Goal: Transaction & Acquisition: Download file/media

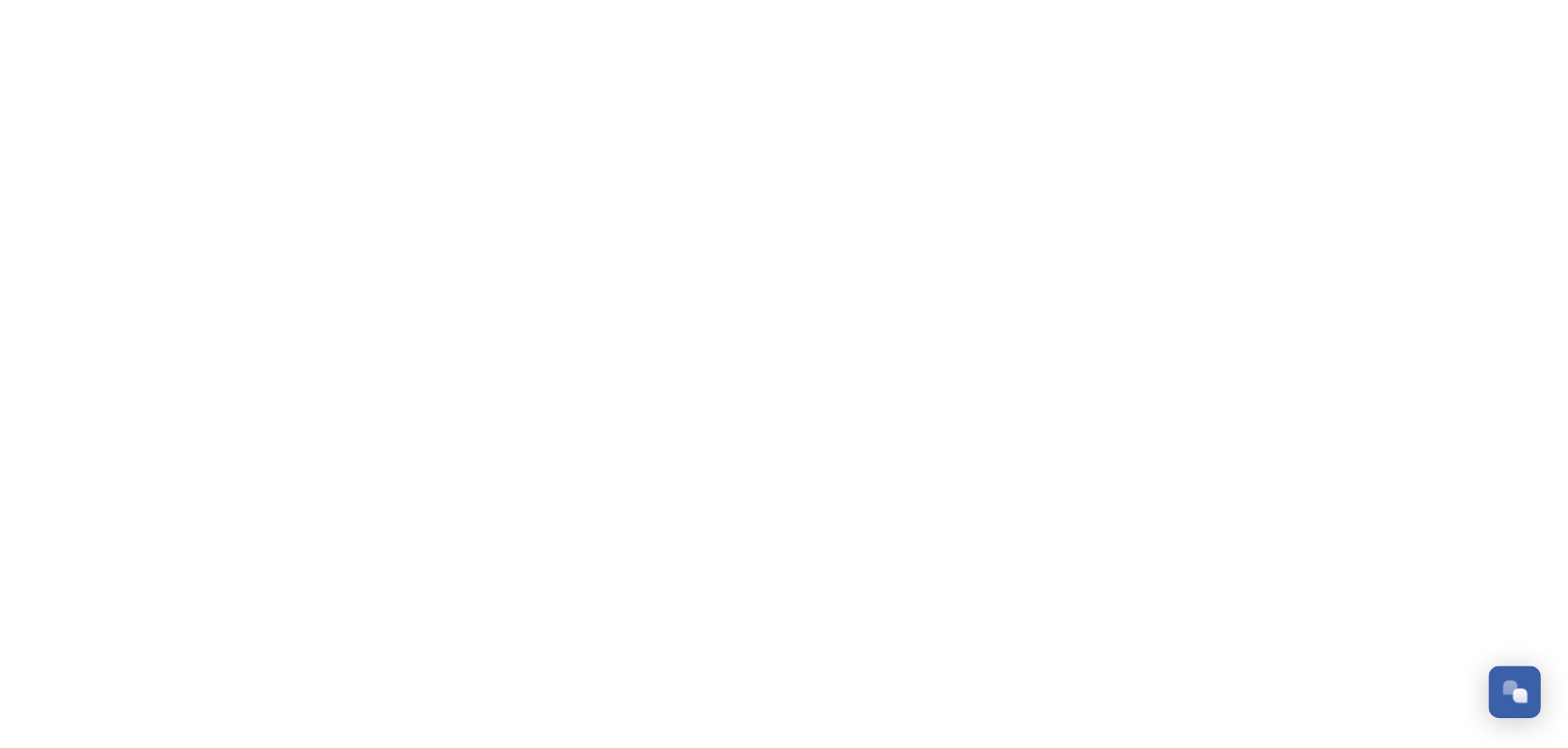
scroll to position [1258, 0]
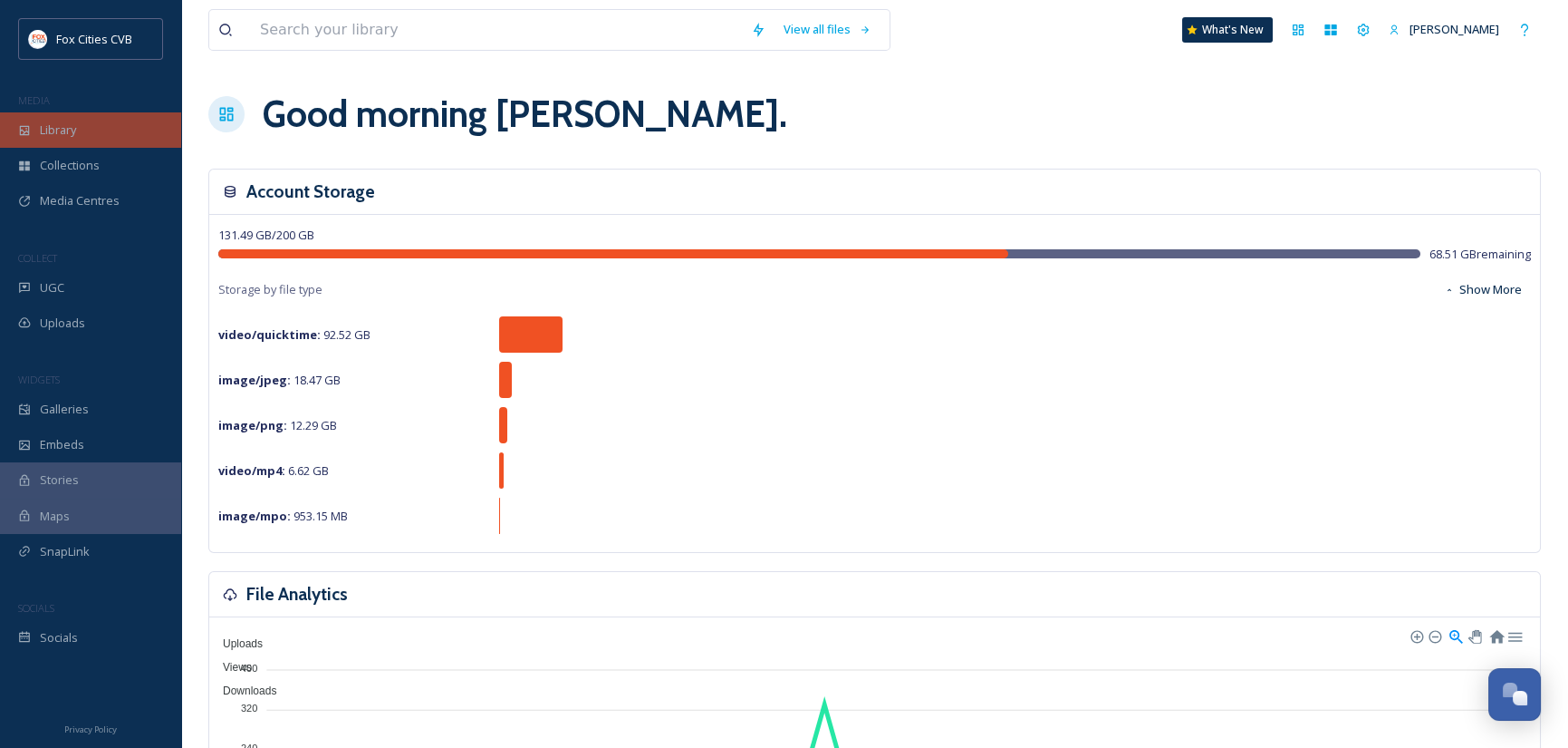
click at [71, 127] on span "Library" at bounding box center [58, 130] width 36 height 17
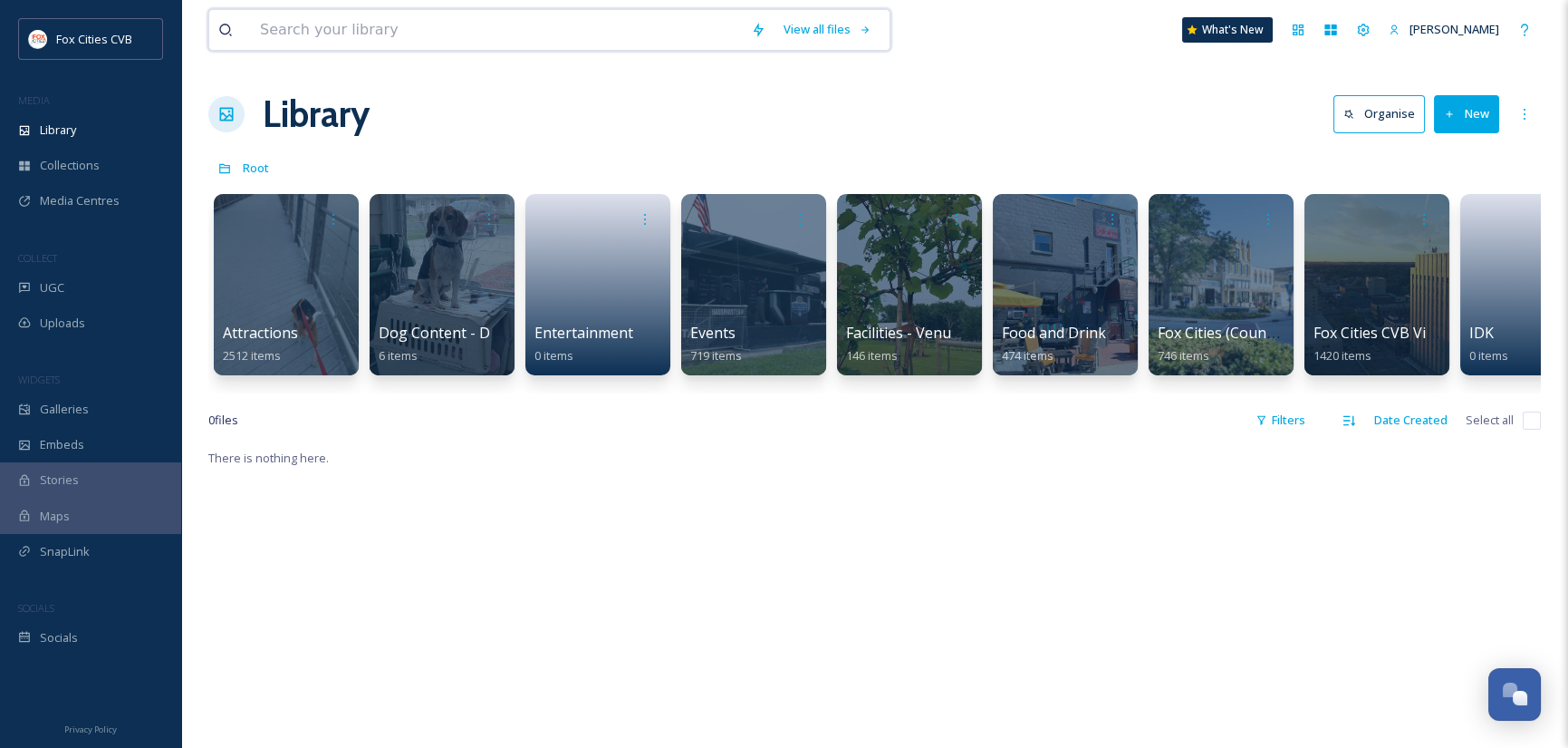
click at [451, 32] on input at bounding box center [496, 30] width 491 height 40
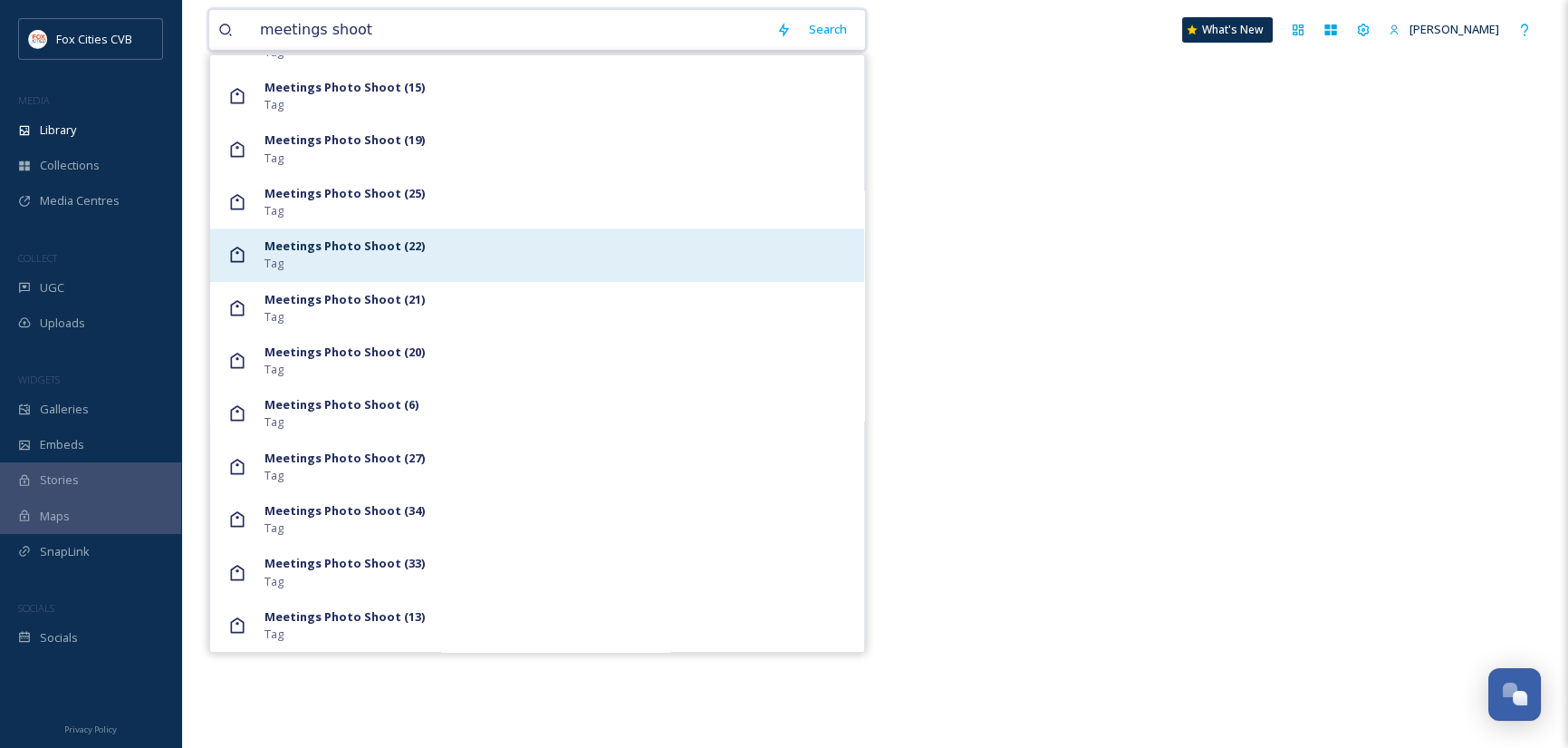
scroll to position [460, 0]
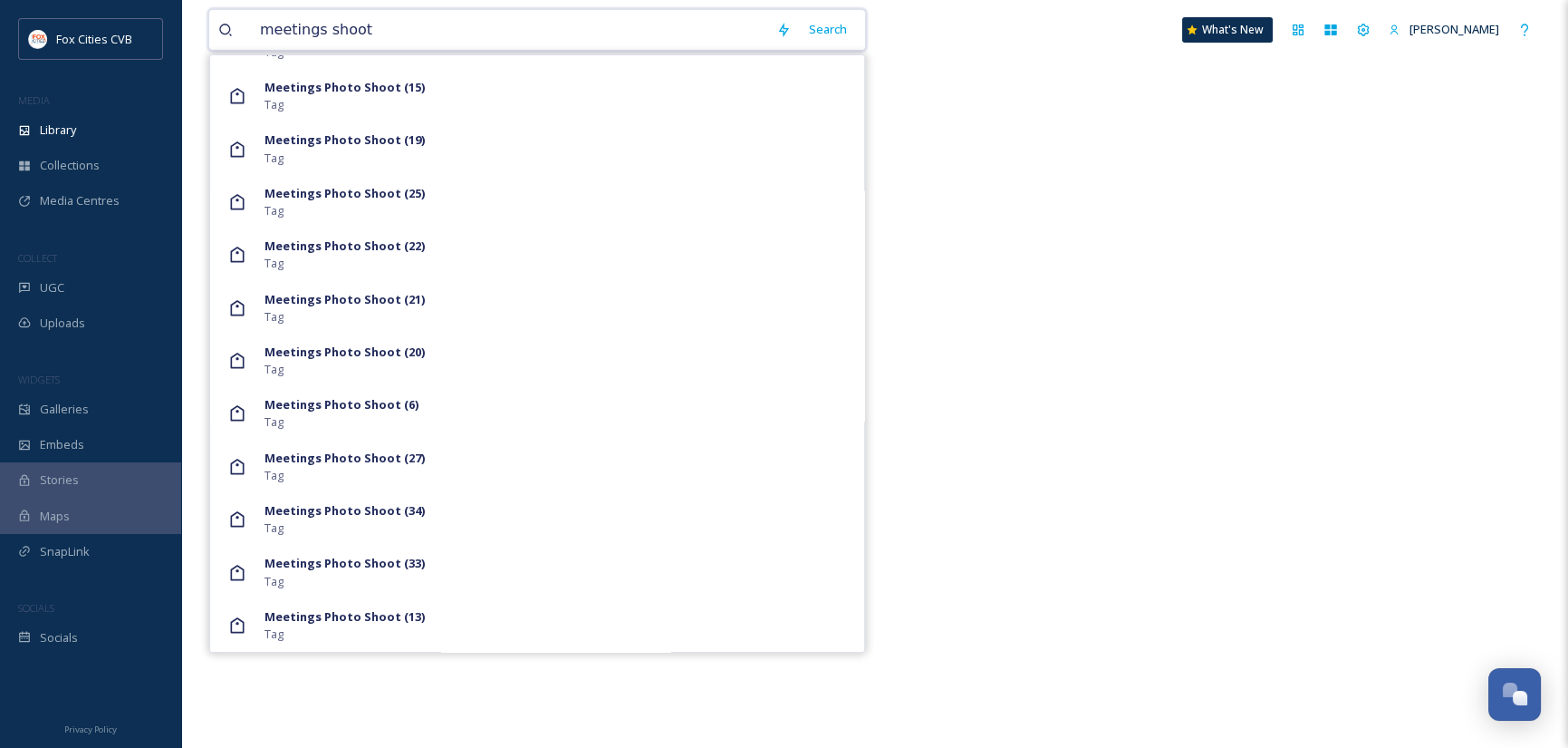
type input "meetings shoot"
click at [948, 507] on div "There is nothing here." at bounding box center [874, 374] width 1333 height 748
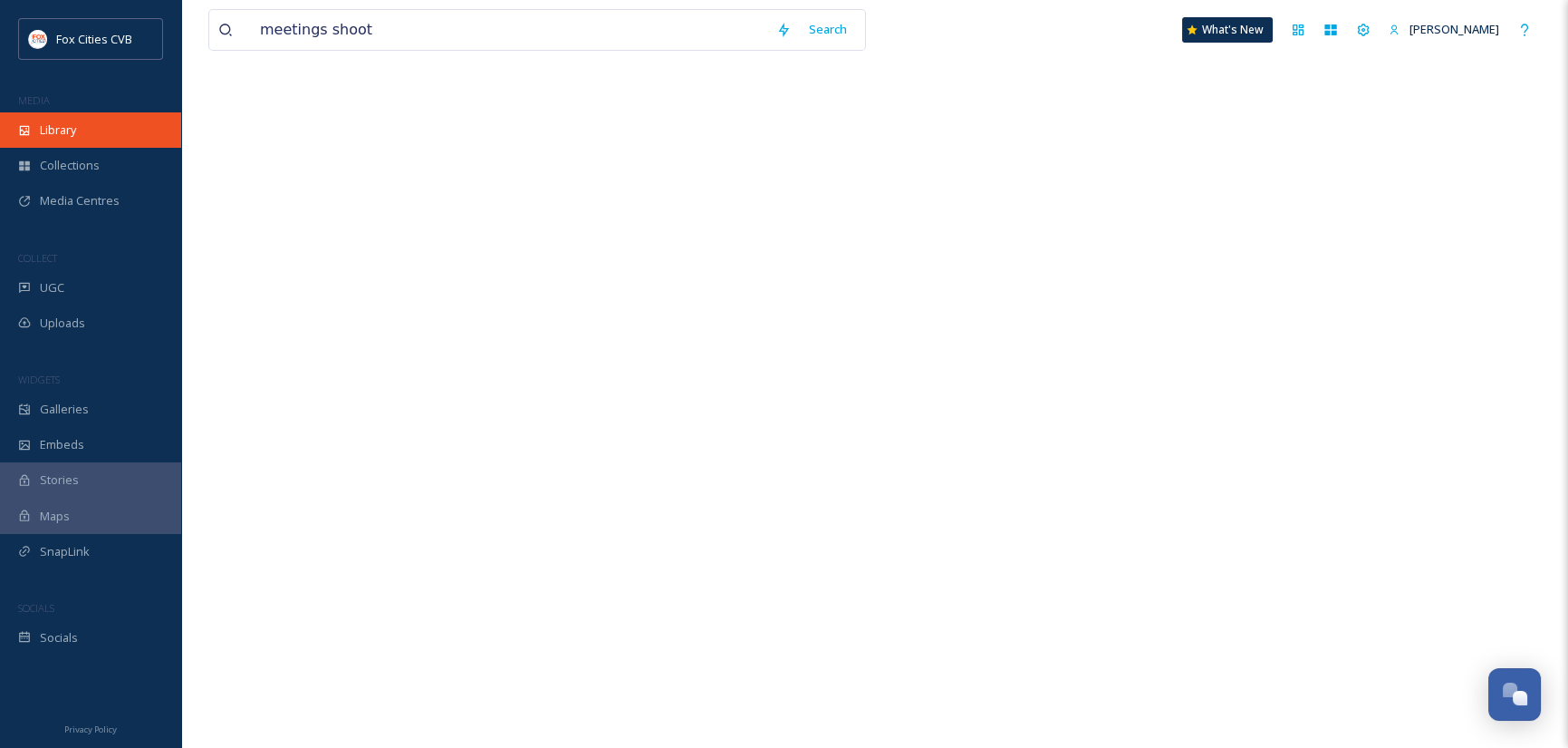
click at [64, 129] on span "Library" at bounding box center [58, 130] width 36 height 17
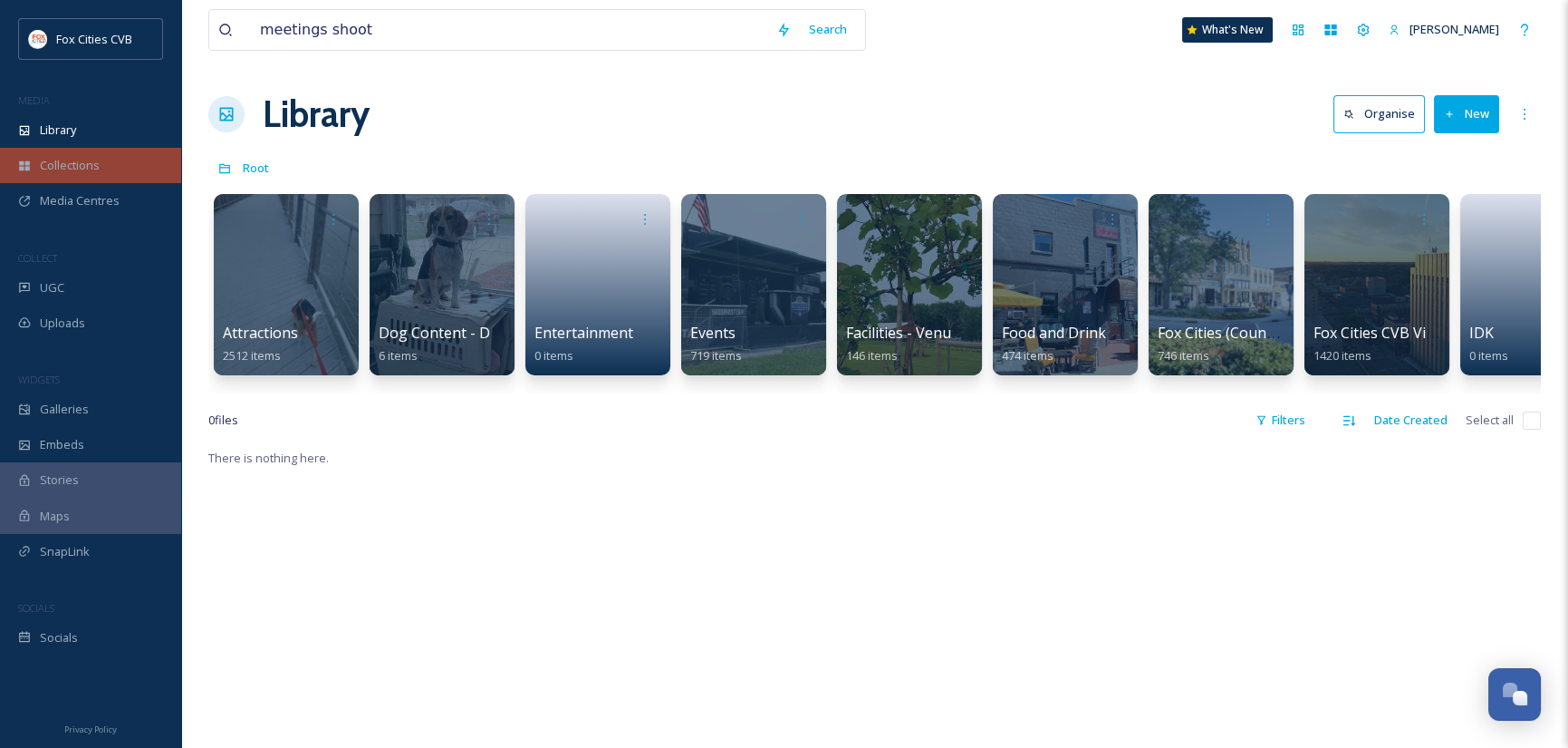
click at [62, 157] on span "Collections" at bounding box center [70, 165] width 60 height 17
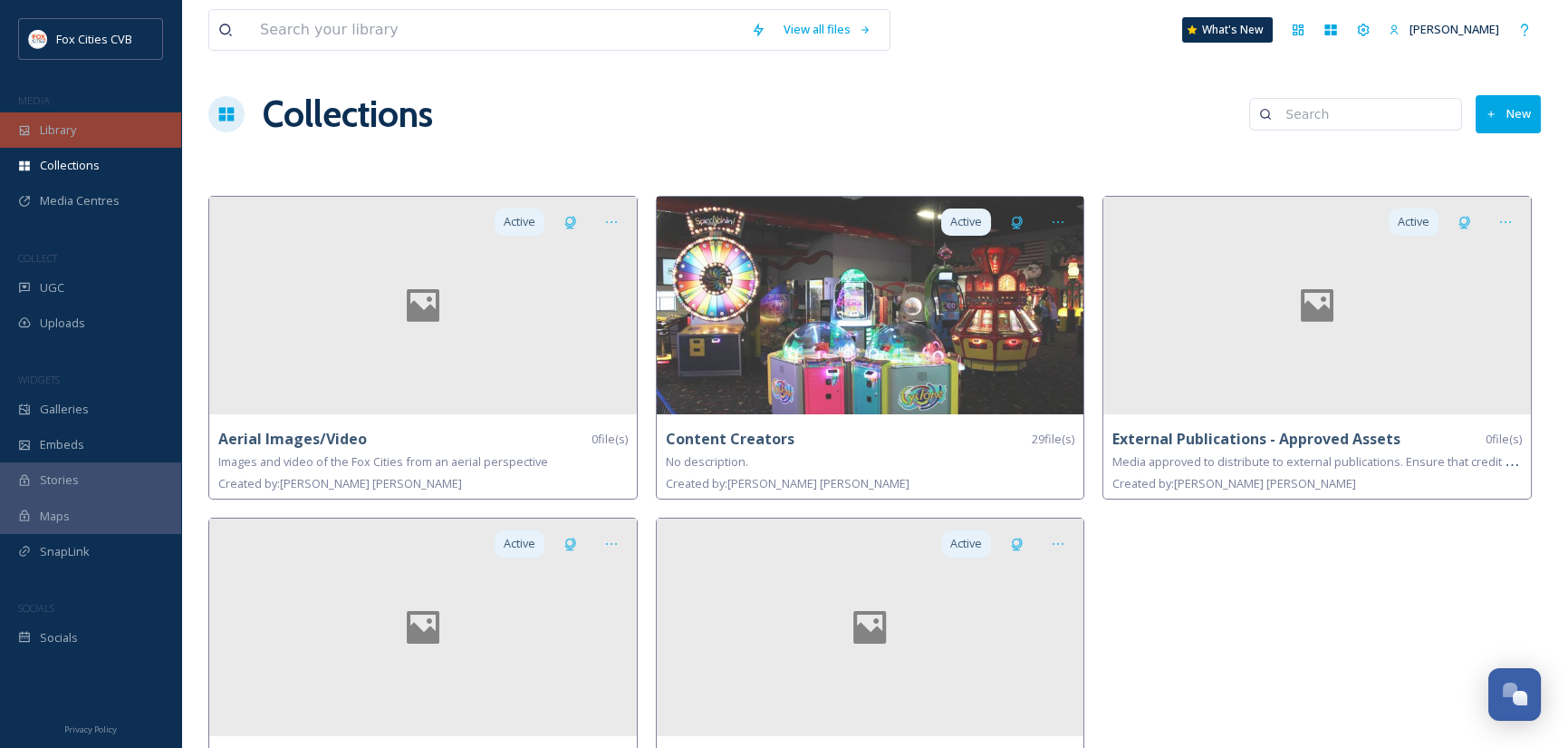
click at [71, 132] on span "Library" at bounding box center [58, 130] width 36 height 17
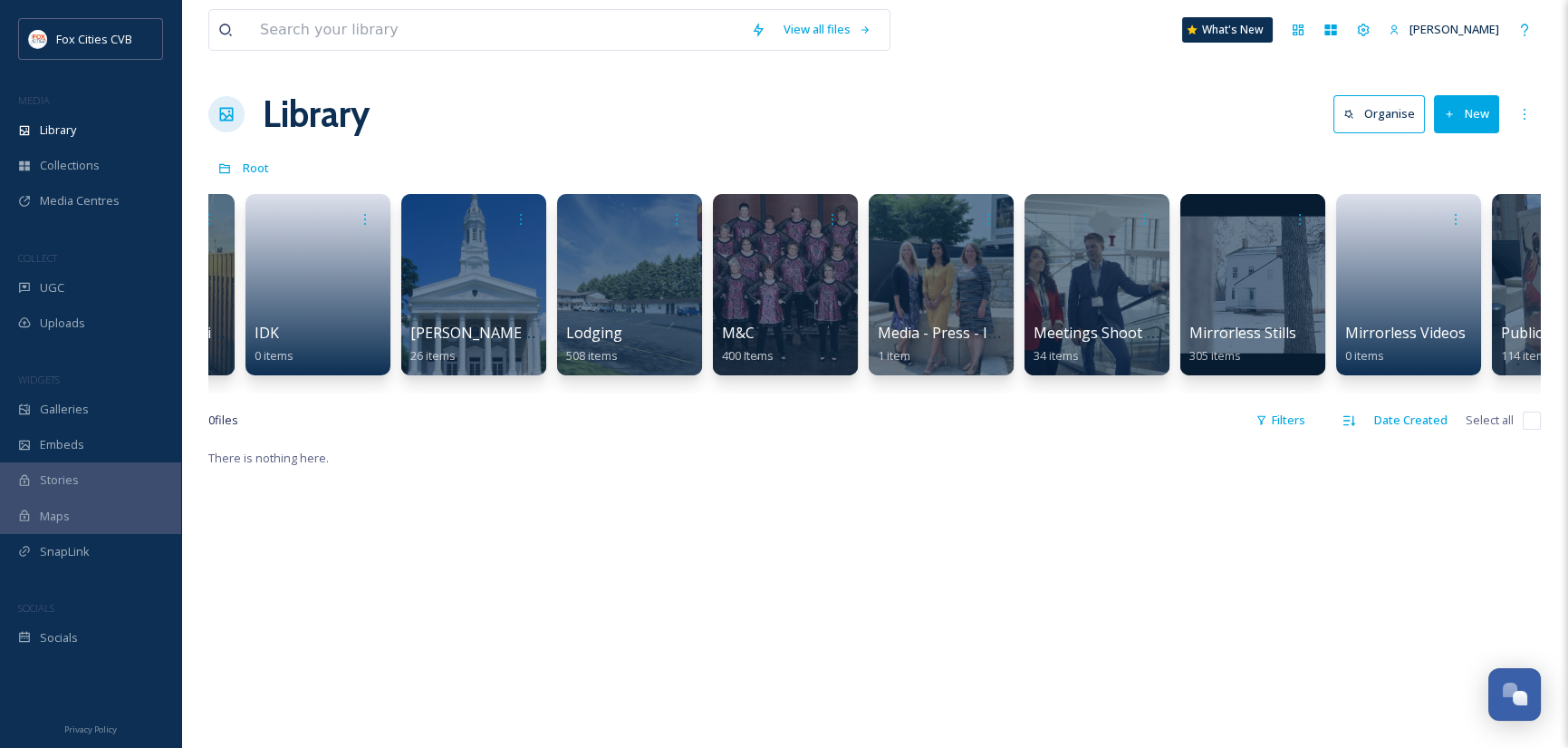
scroll to position [0, 1679]
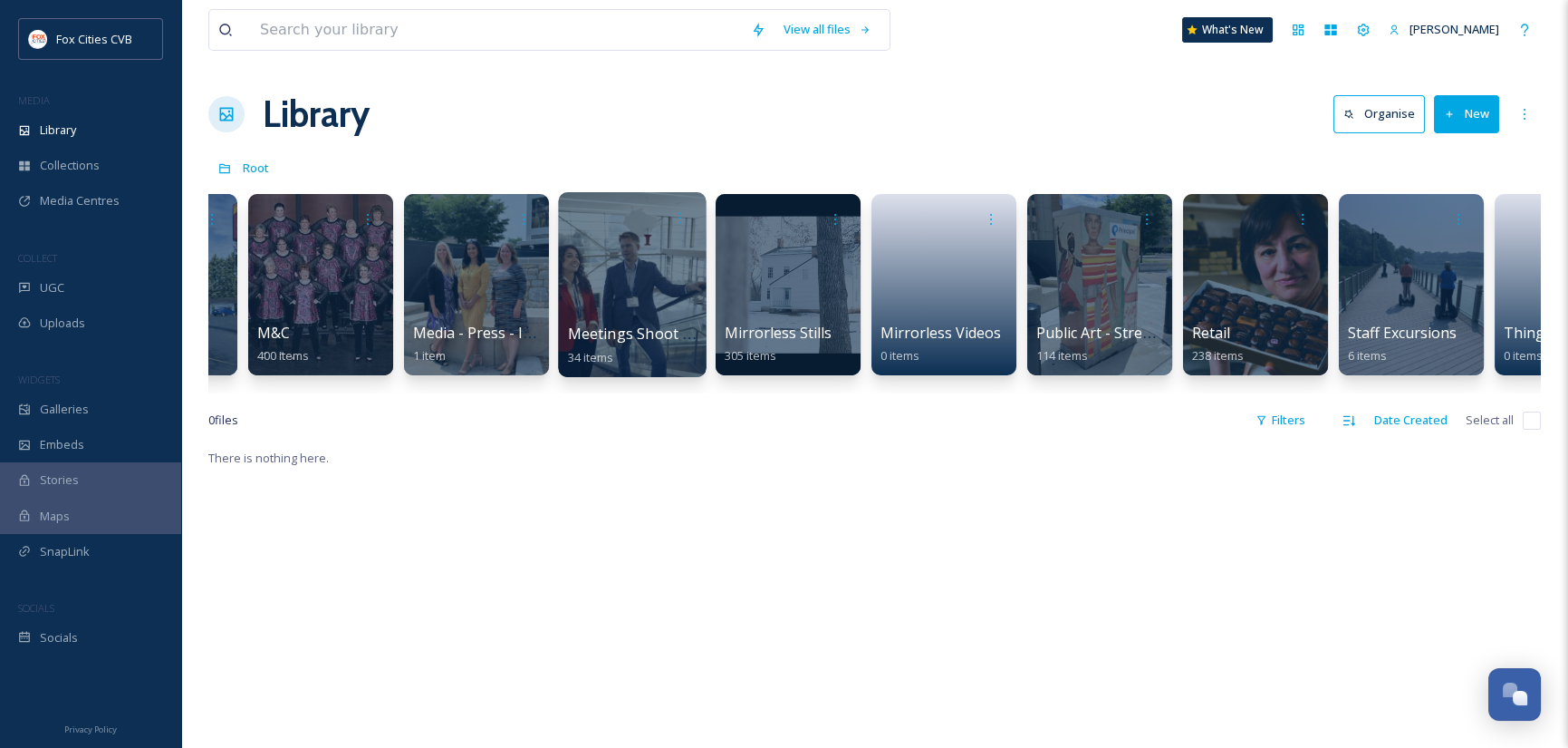
click at [600, 268] on div at bounding box center [631, 284] width 148 height 185
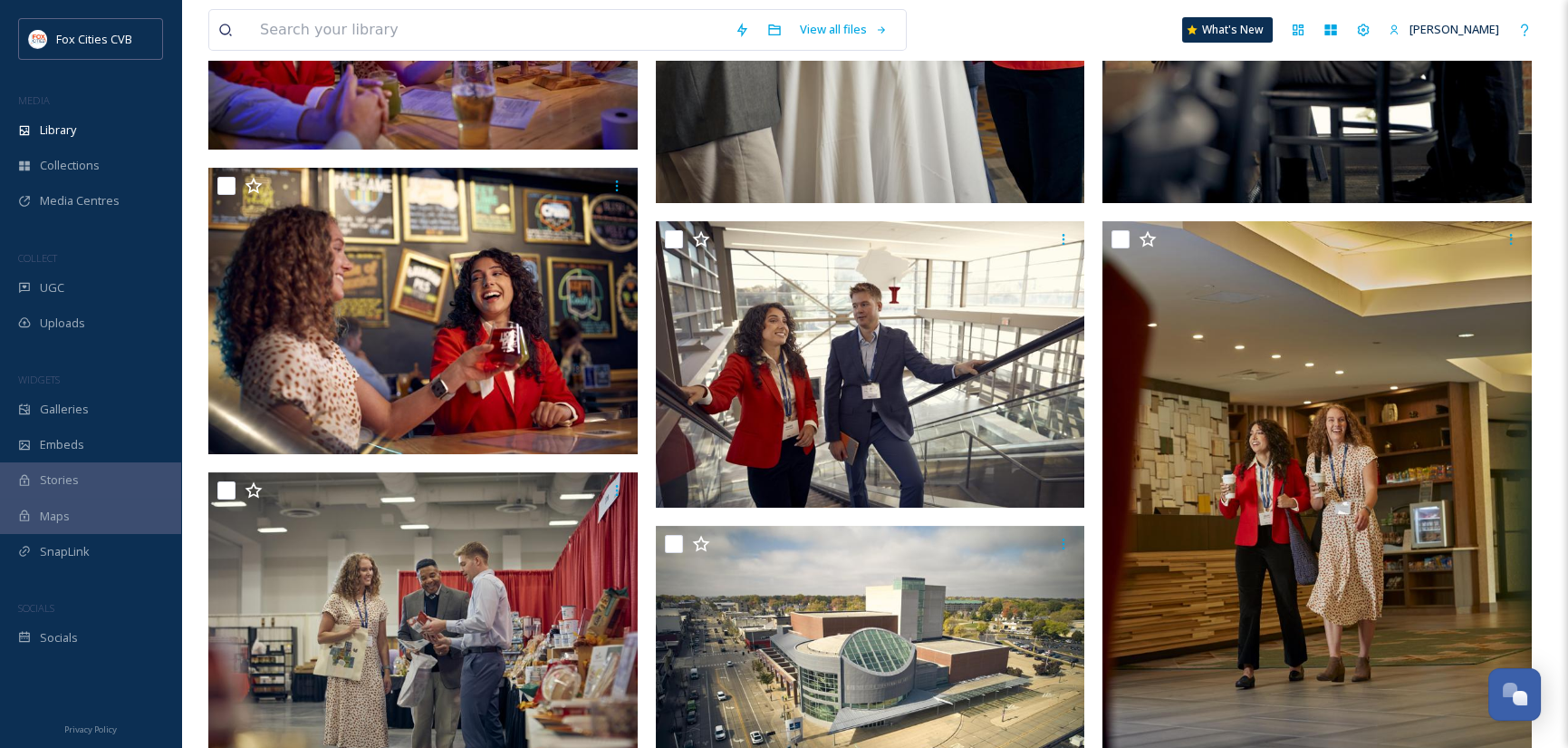
scroll to position [997, 0]
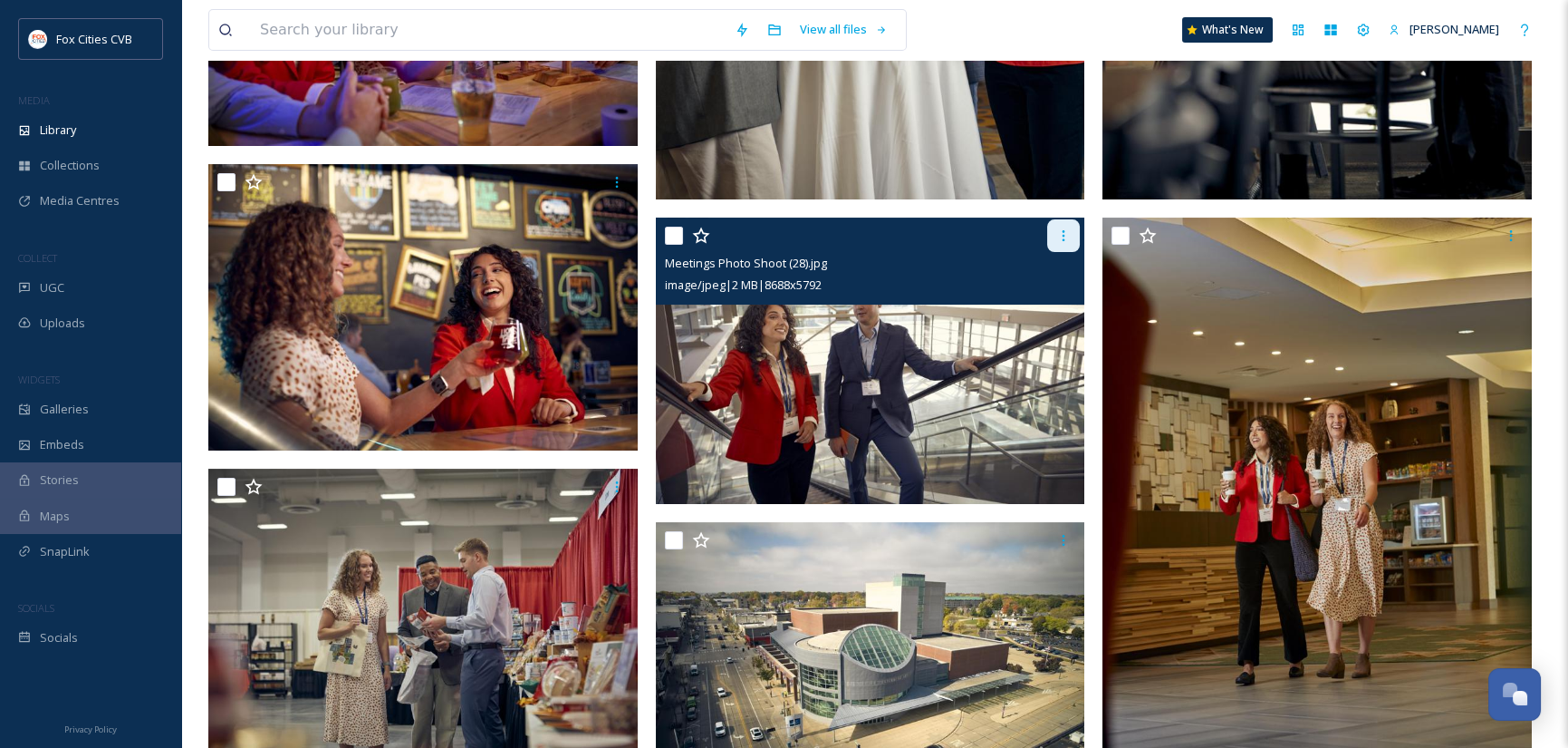
click at [1068, 234] on icon at bounding box center [1064, 235] width 15 height 15
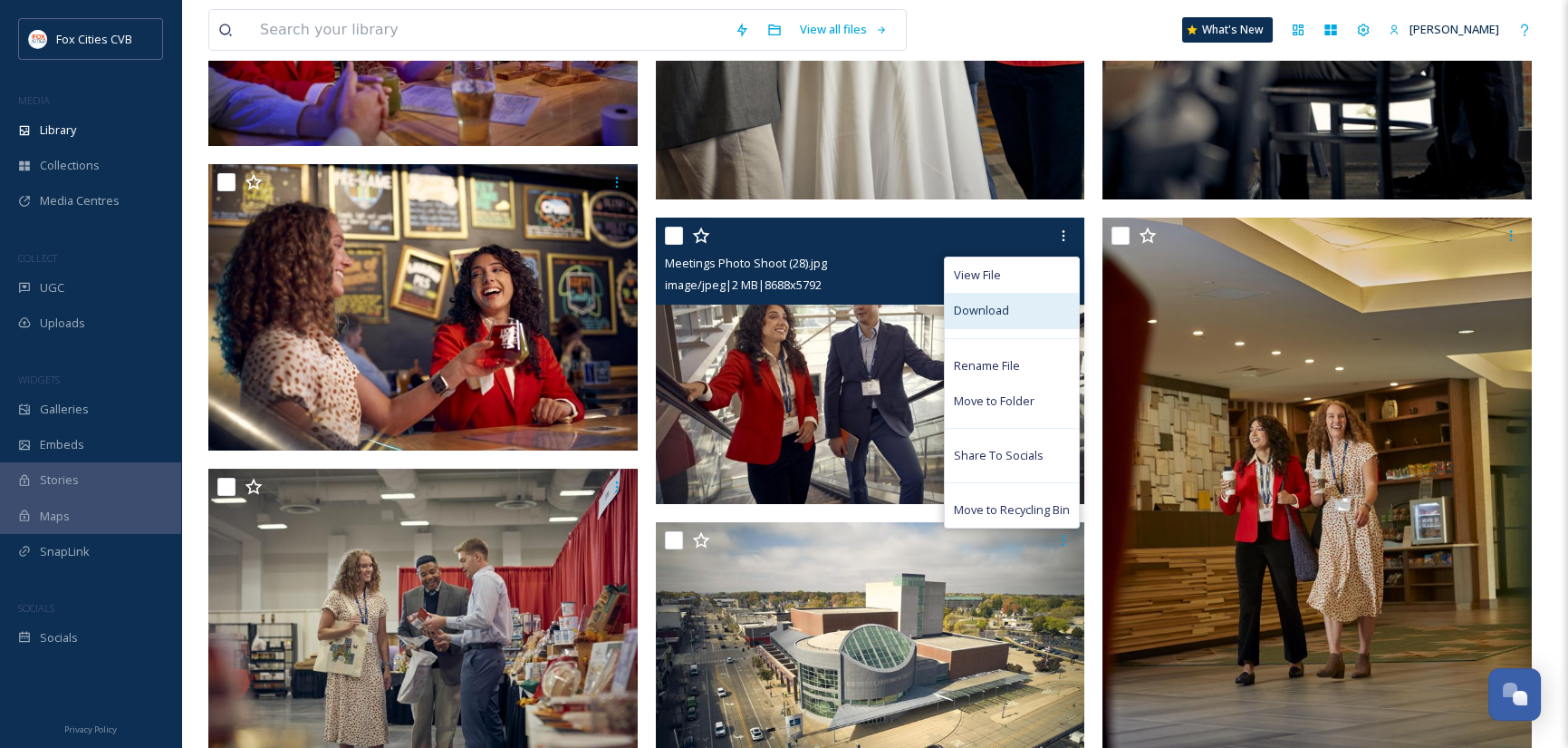
click at [987, 309] on span "Download" at bounding box center [981, 310] width 55 height 17
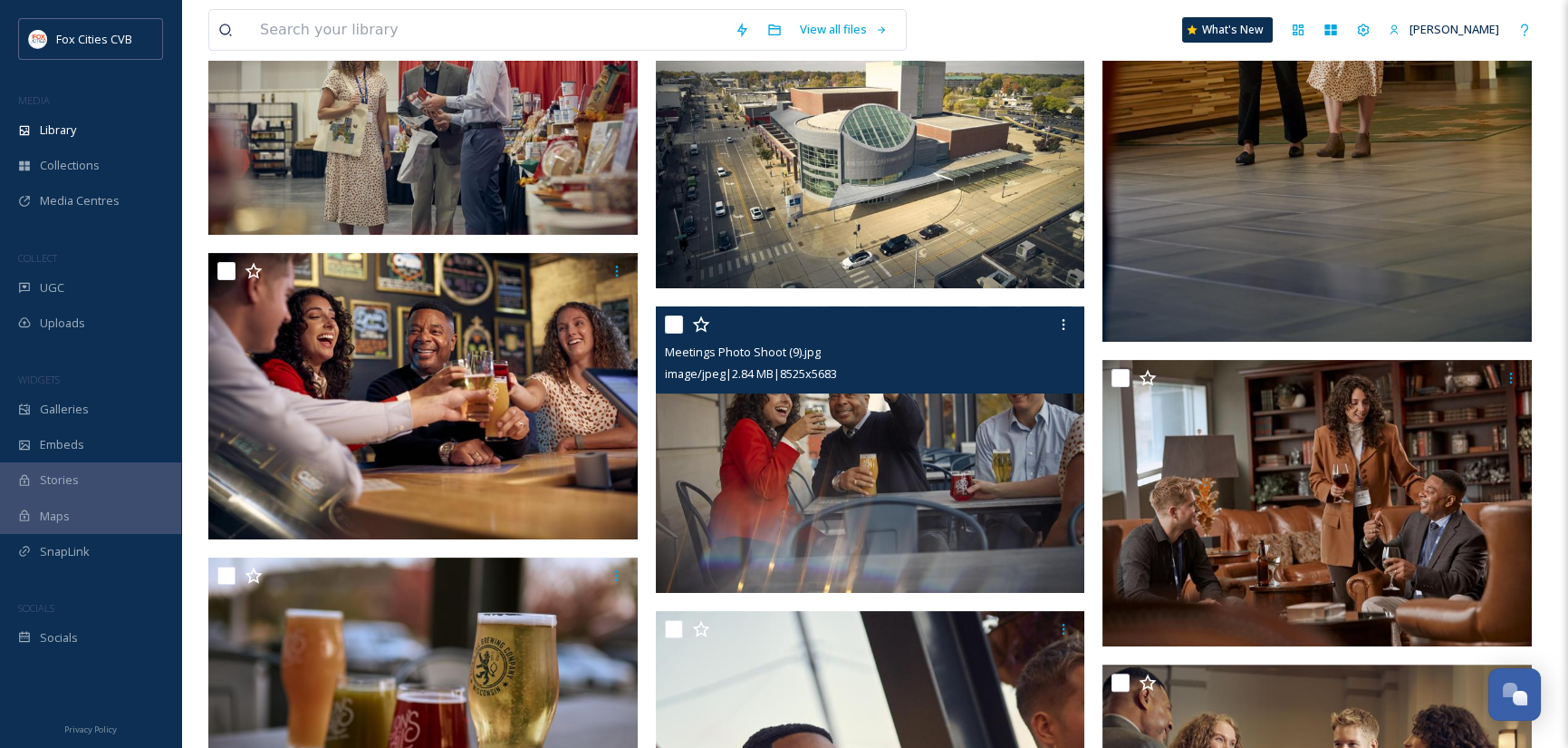
scroll to position [1541, 0]
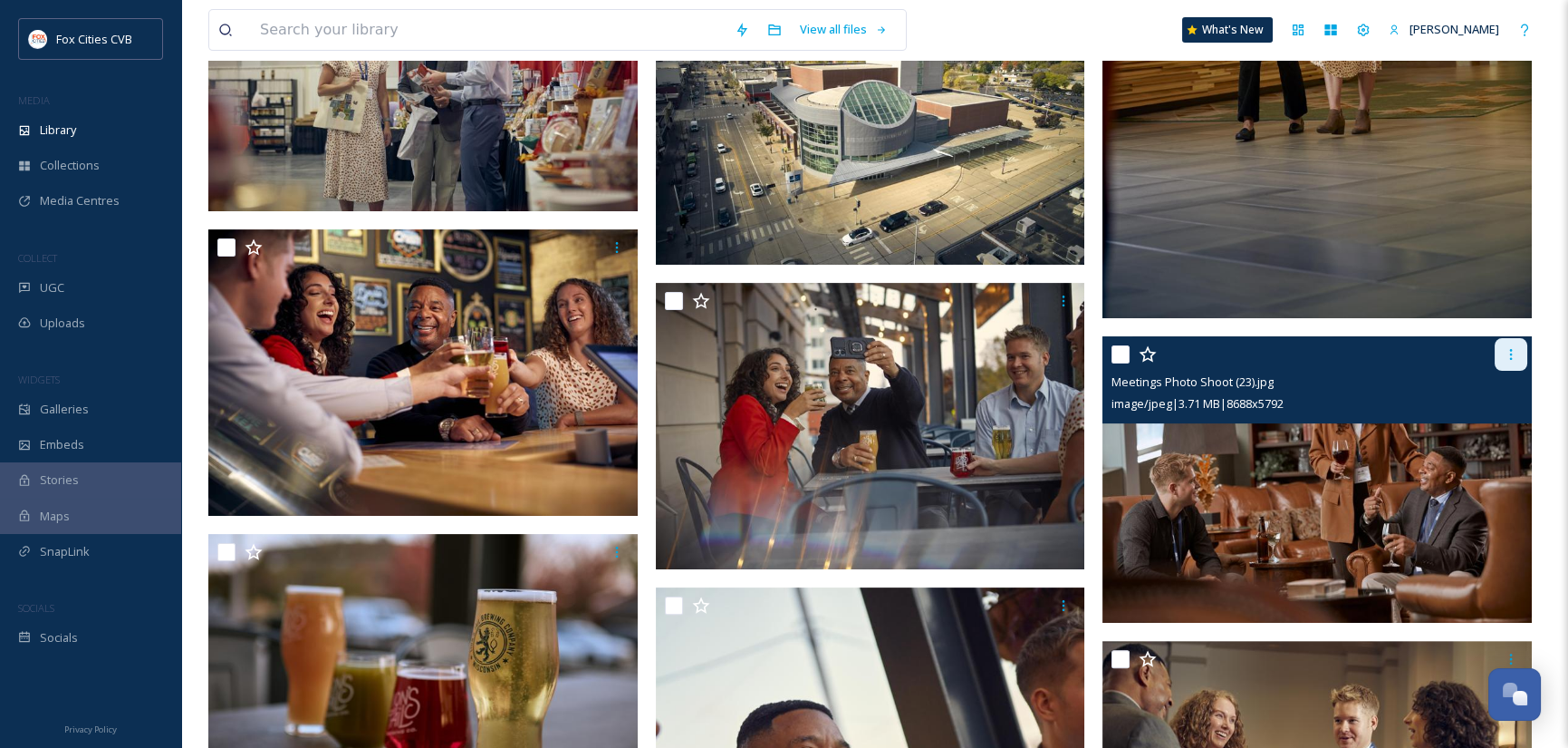
click at [1513, 354] on icon at bounding box center [1511, 354] width 15 height 15
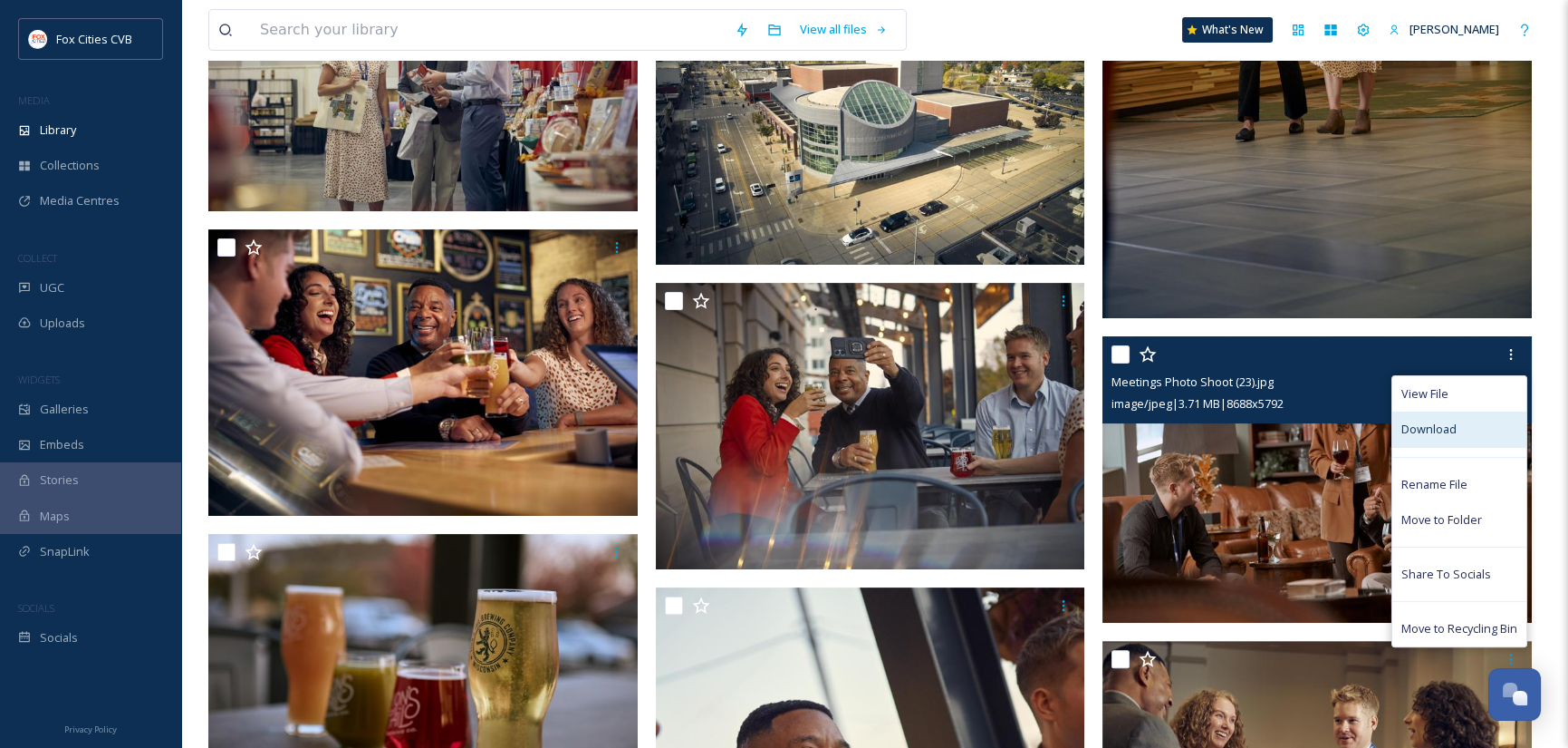
click at [1447, 429] on span "Download" at bounding box center [1428, 429] width 55 height 17
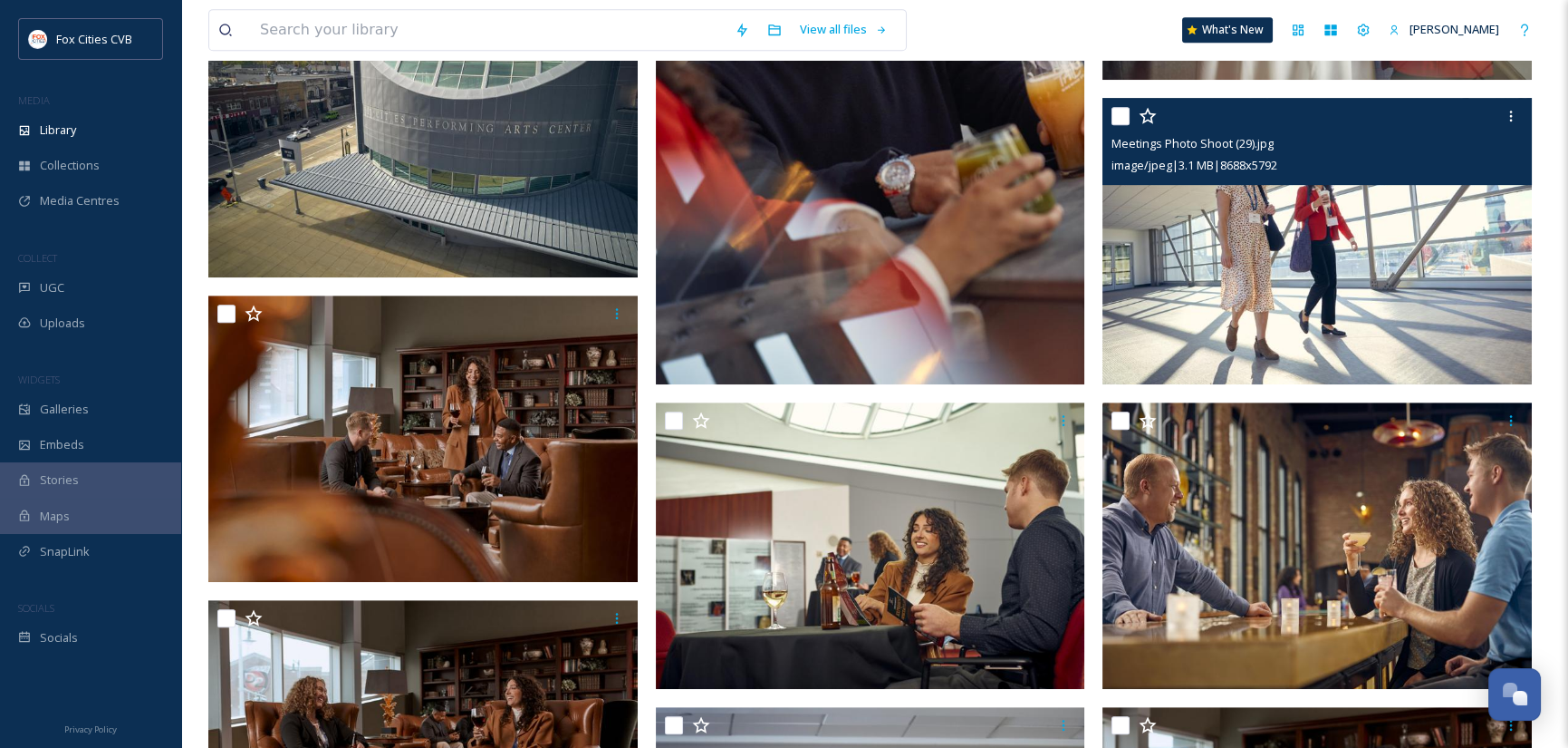
scroll to position [2356, 0]
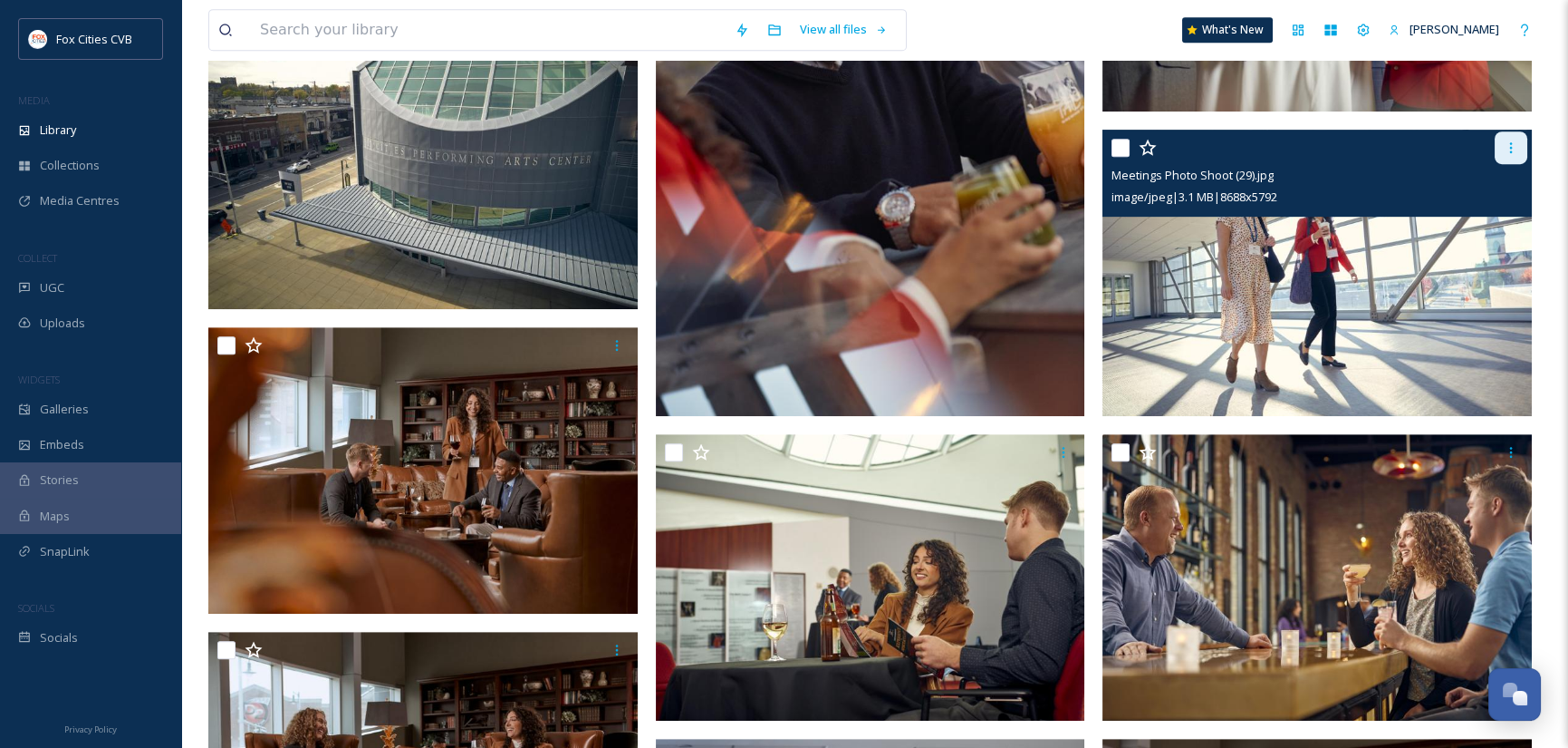
click at [1514, 151] on icon at bounding box center [1511, 148] width 15 height 15
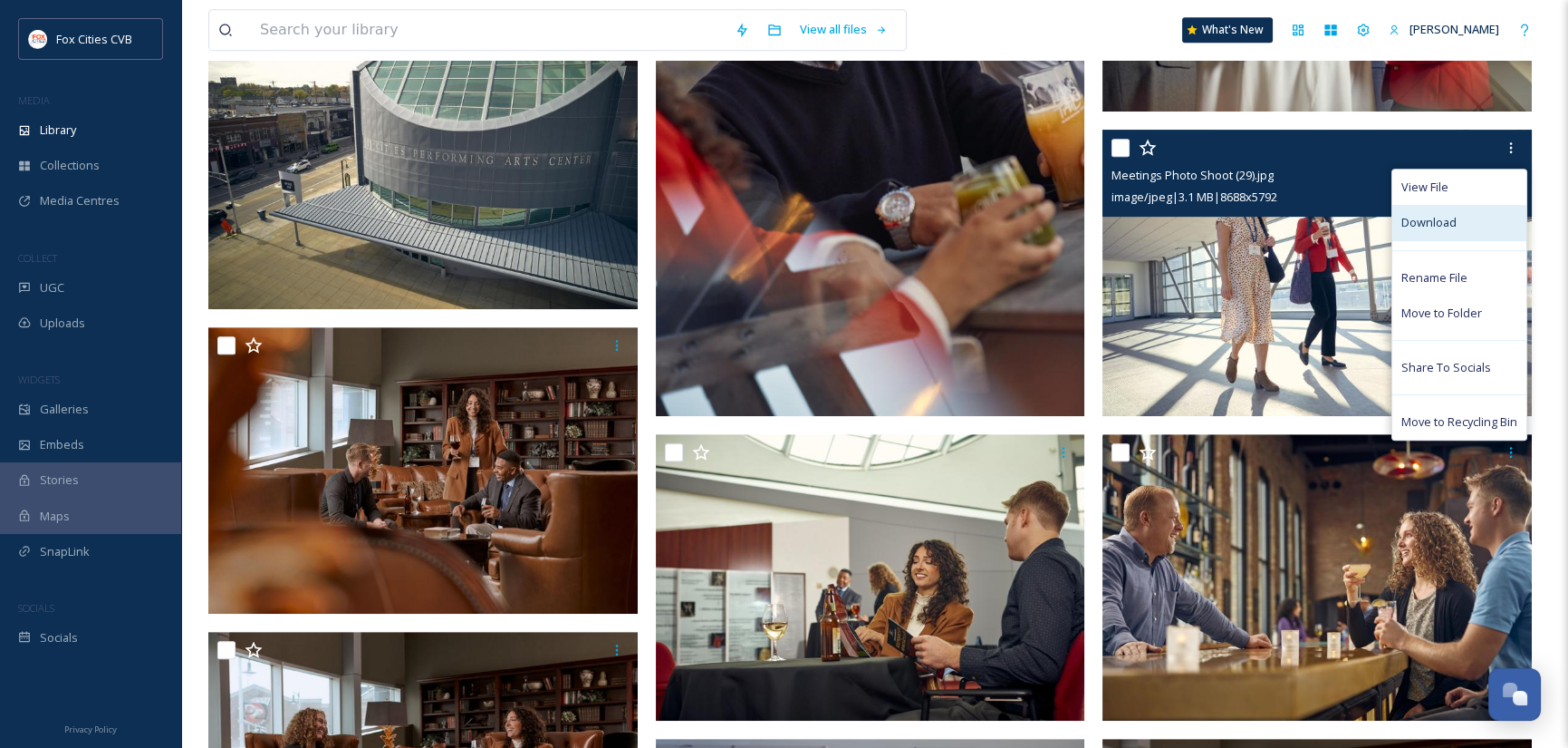
click at [1429, 224] on span "Download" at bounding box center [1428, 222] width 55 height 17
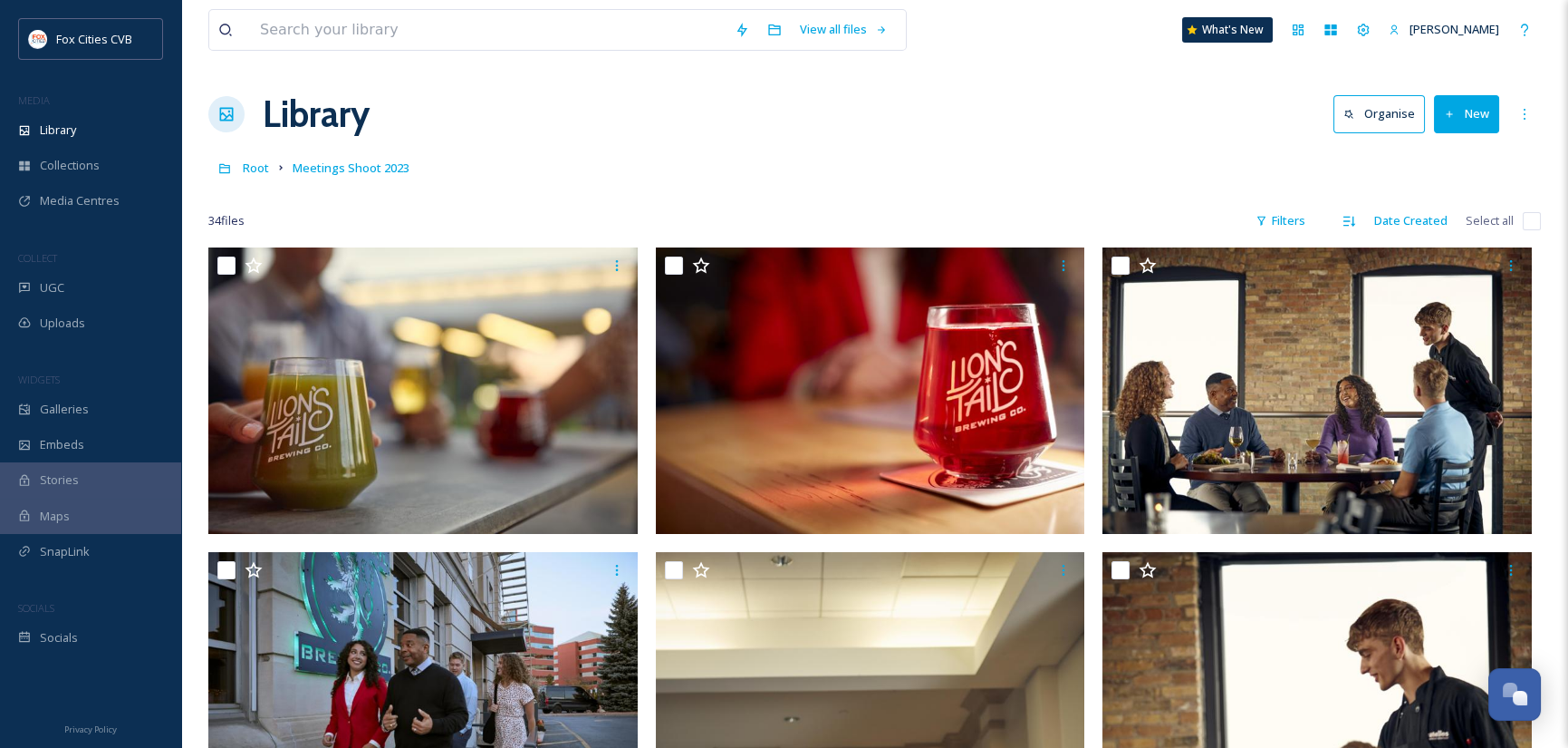
scroll to position [0, 0]
click at [455, 19] on input at bounding box center [488, 30] width 474 height 40
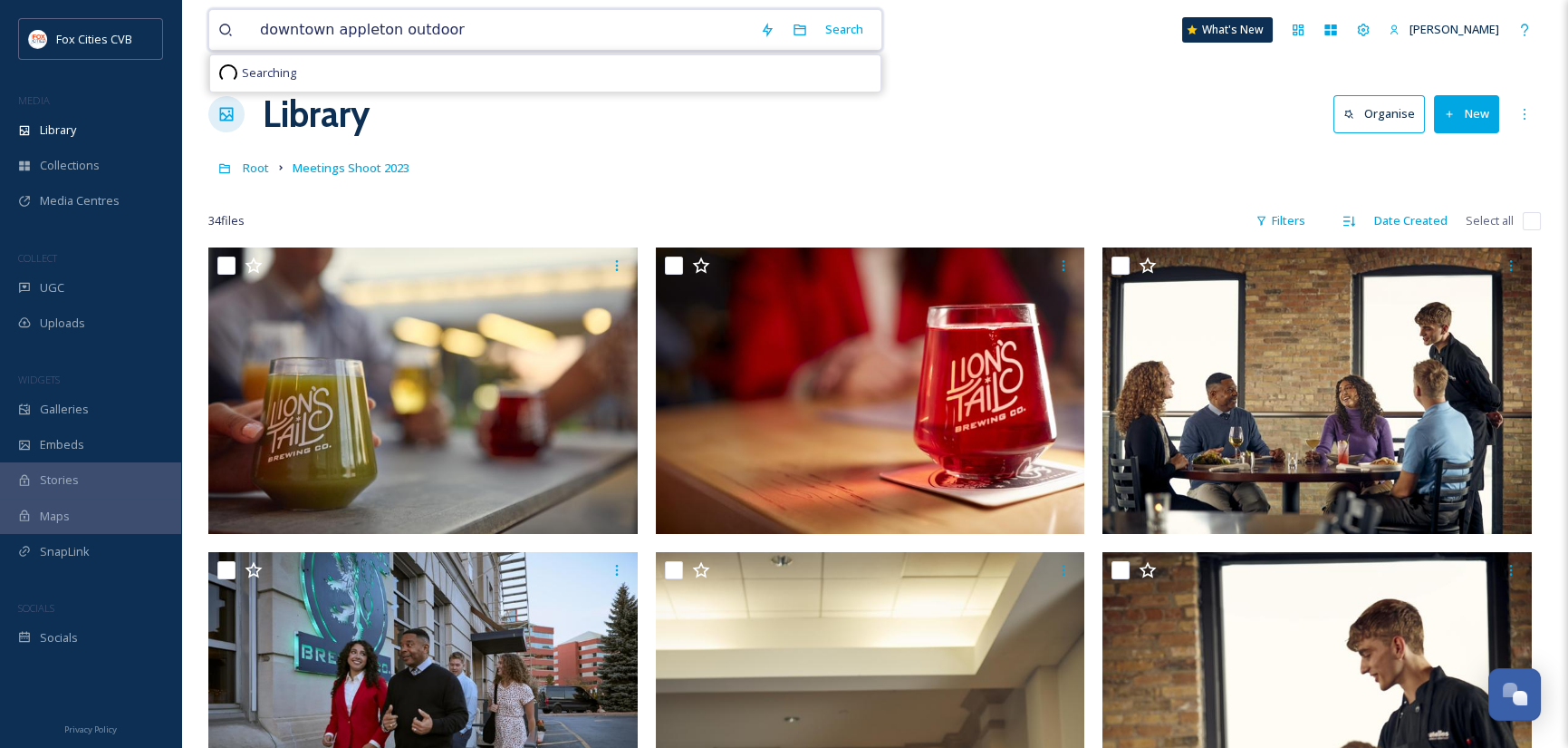
type input "downtown appleton outdoors"
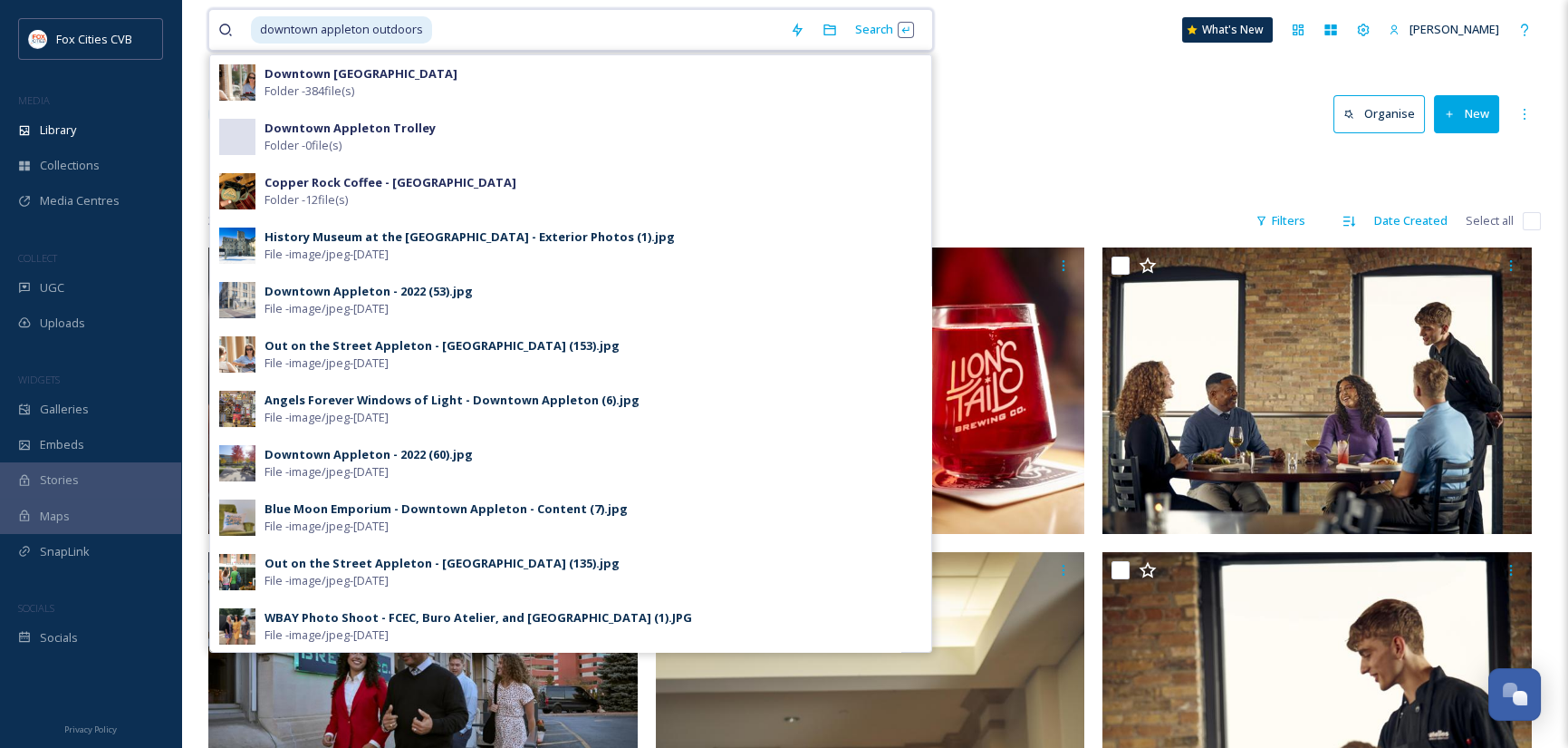
drag, startPoint x: 434, startPoint y: 39, endPoint x: 377, endPoint y: 39, distance: 57.0
click at [377, 39] on div "downtown appleton outdoors" at bounding box center [515, 30] width 530 height 40
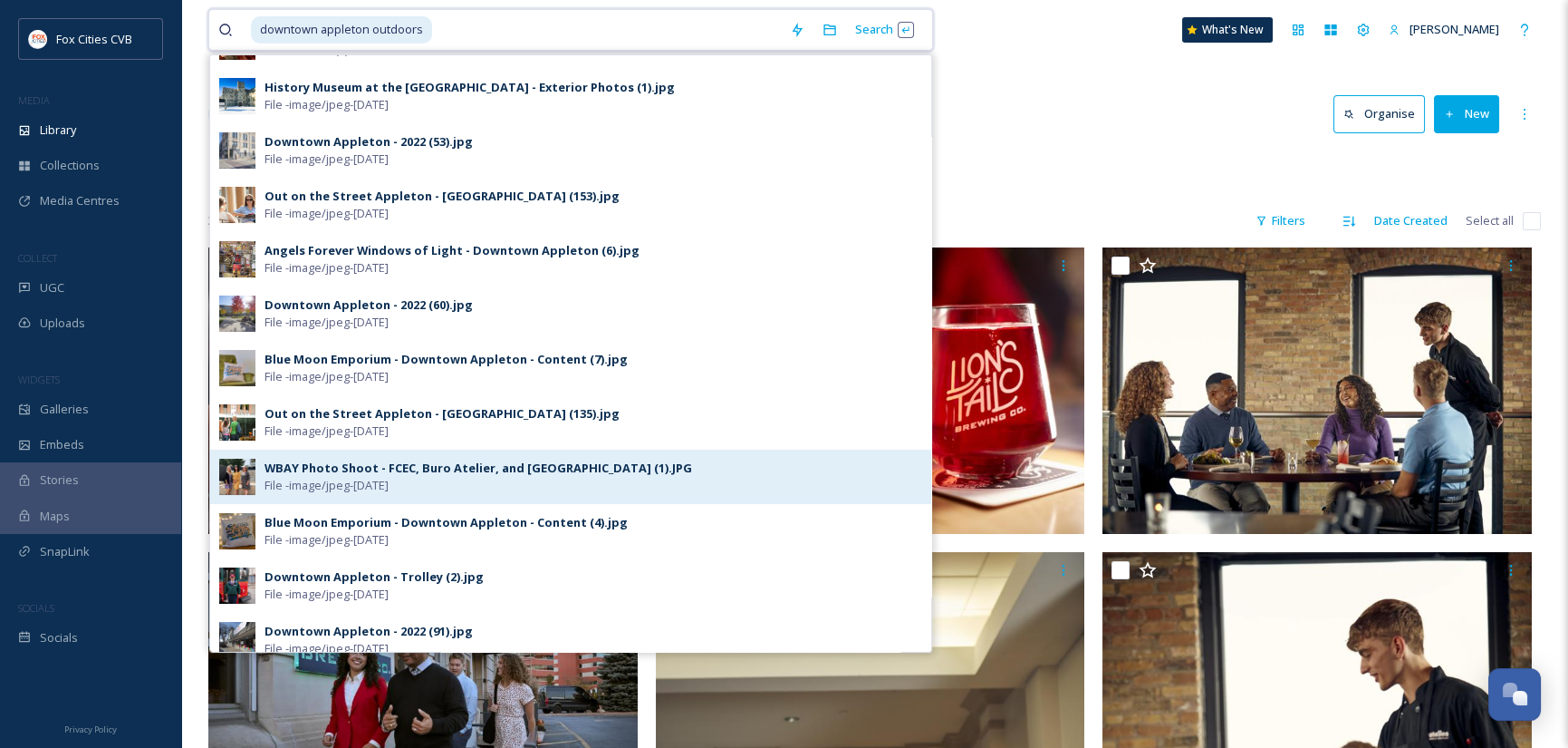
scroll to position [181, 0]
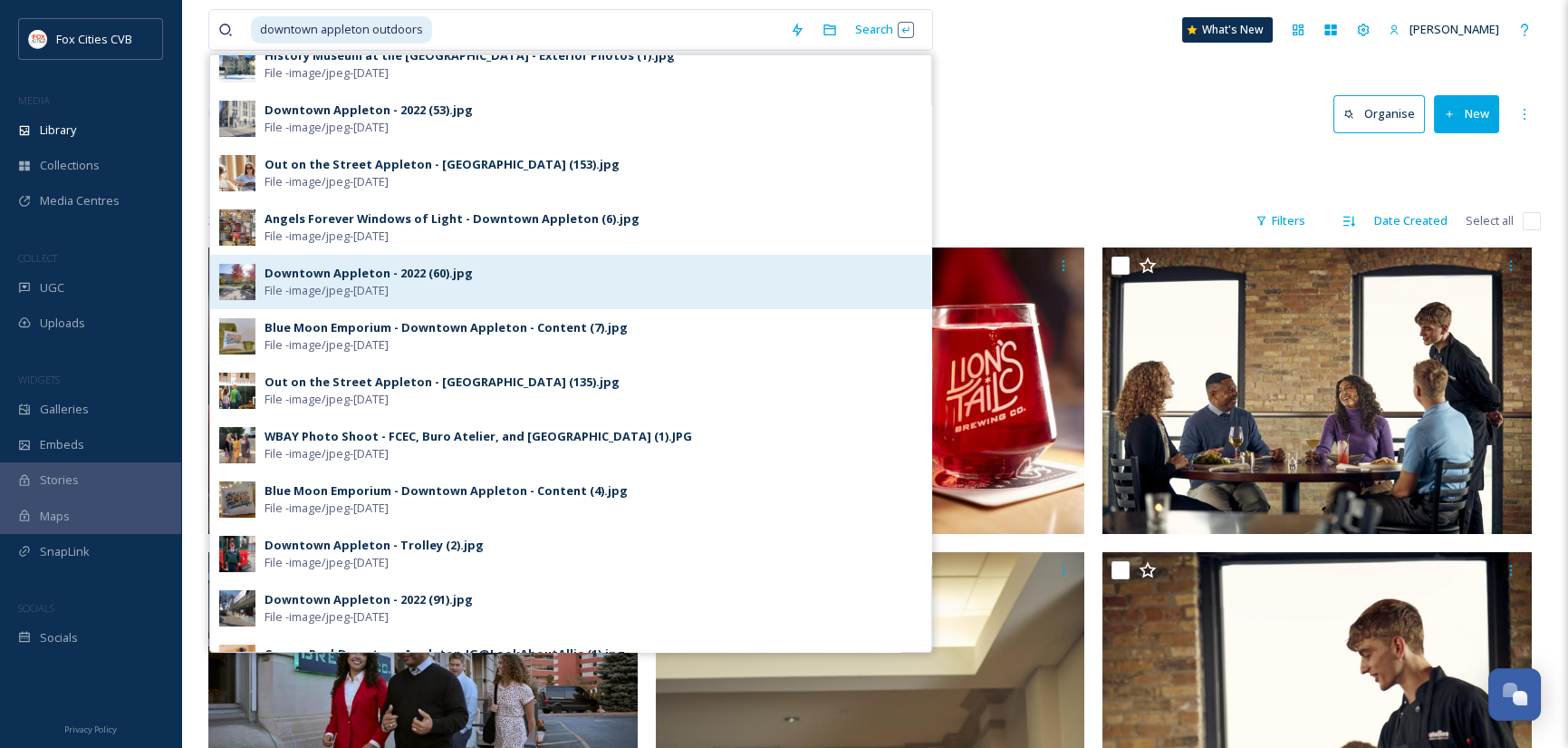
click at [311, 270] on div "Downtown Appleton - 2022 (60).jpg" at bounding box center [368, 273] width 208 height 17
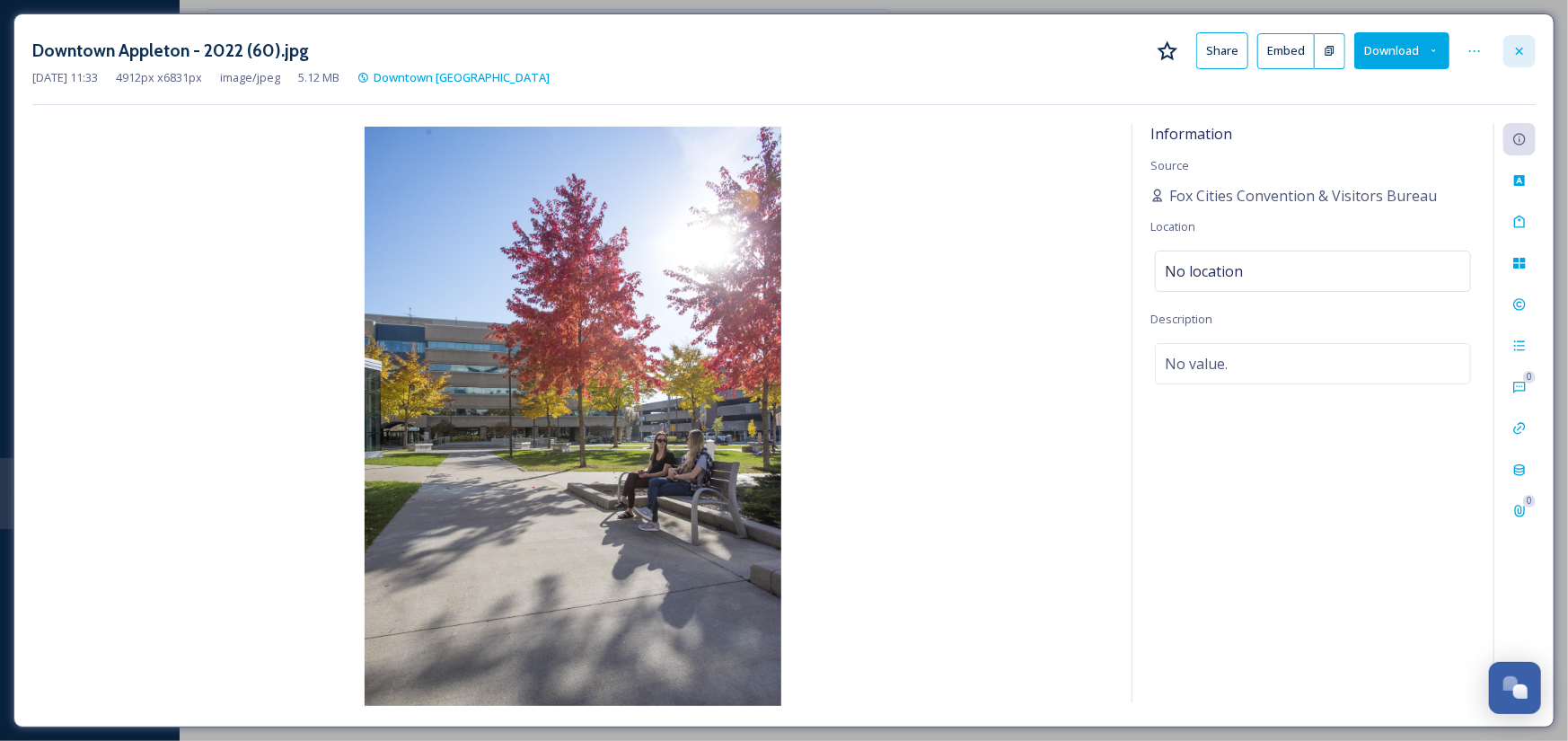
click at [1516, 48] on icon at bounding box center [1519, 51] width 14 height 14
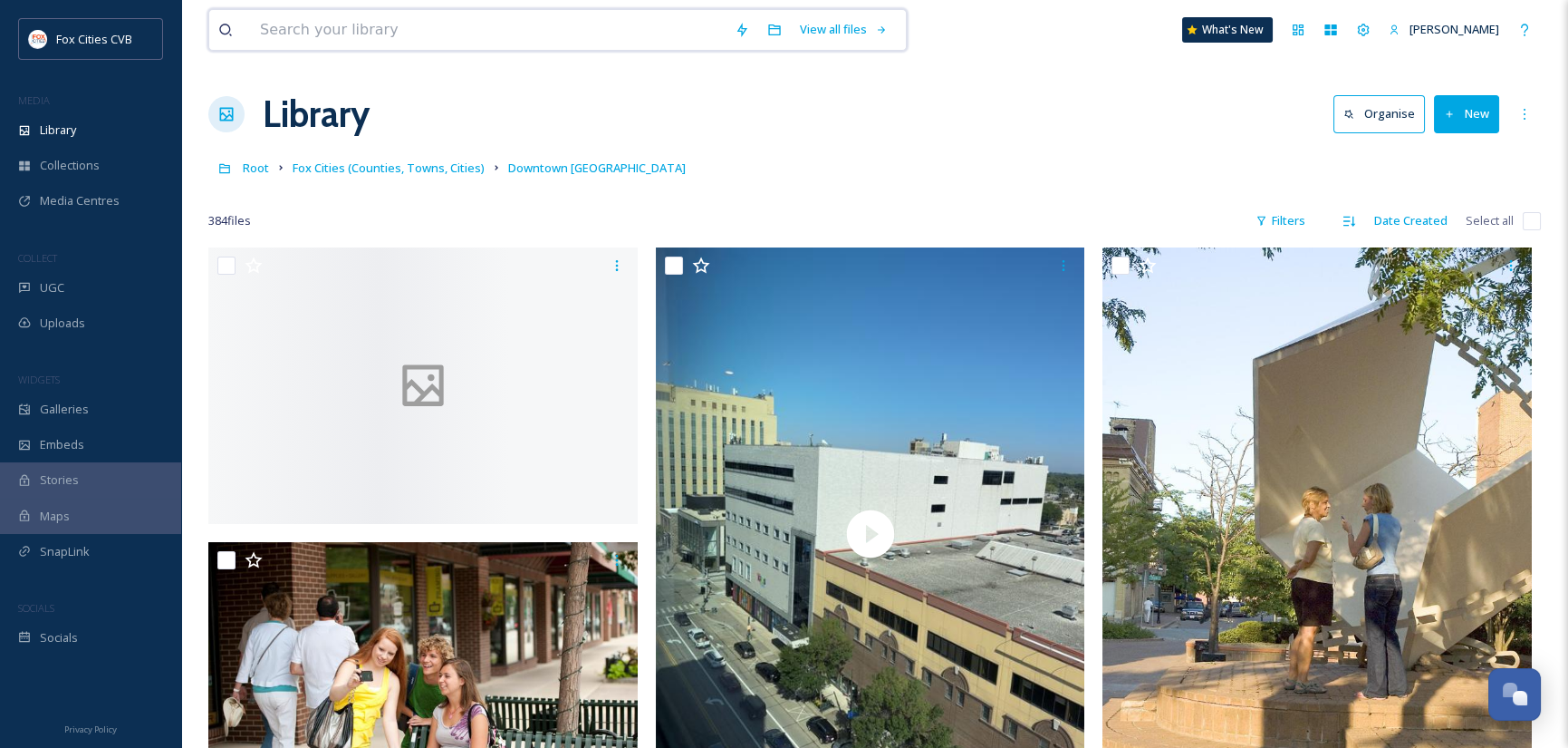
click at [382, 26] on input at bounding box center [488, 30] width 474 height 40
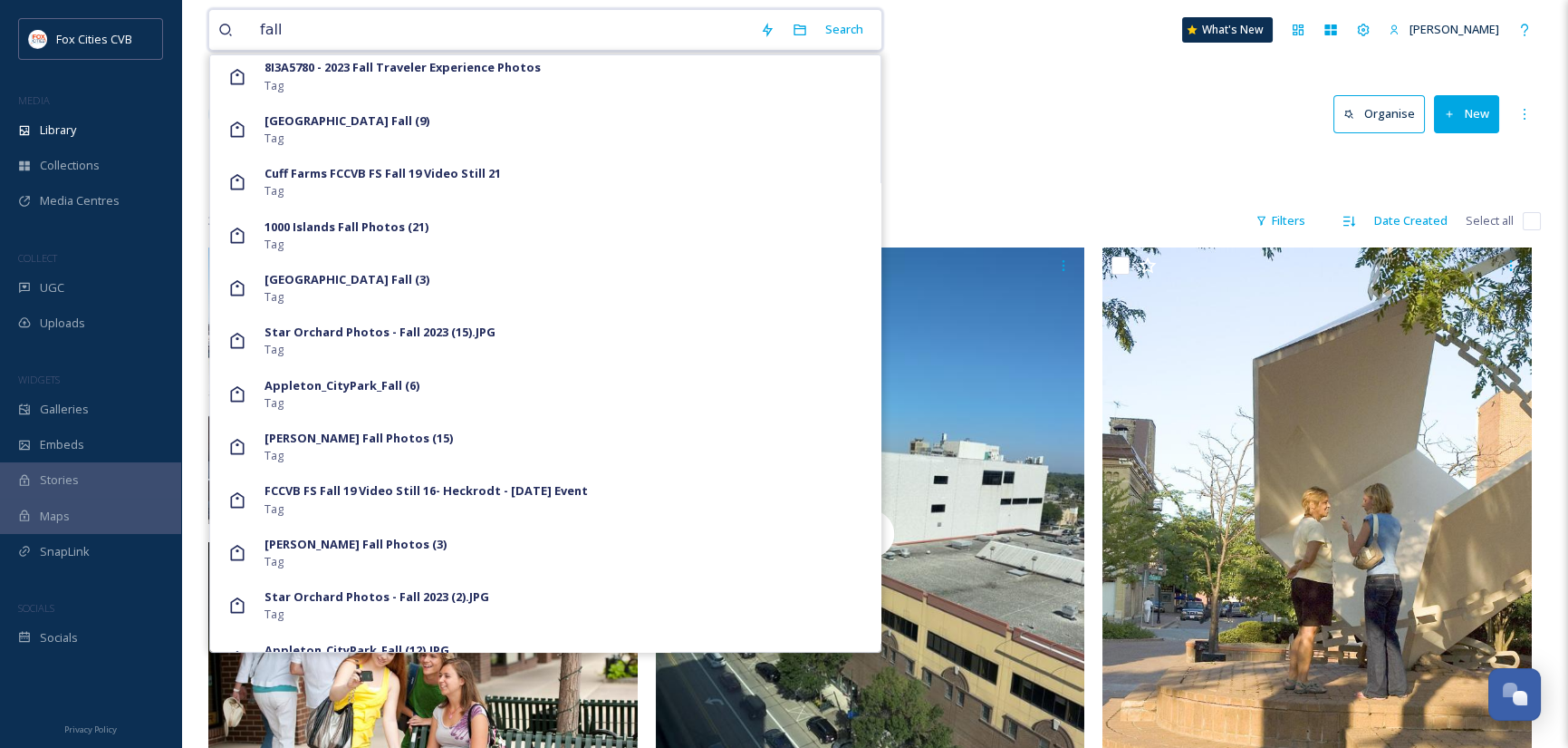
scroll to position [1269, 0]
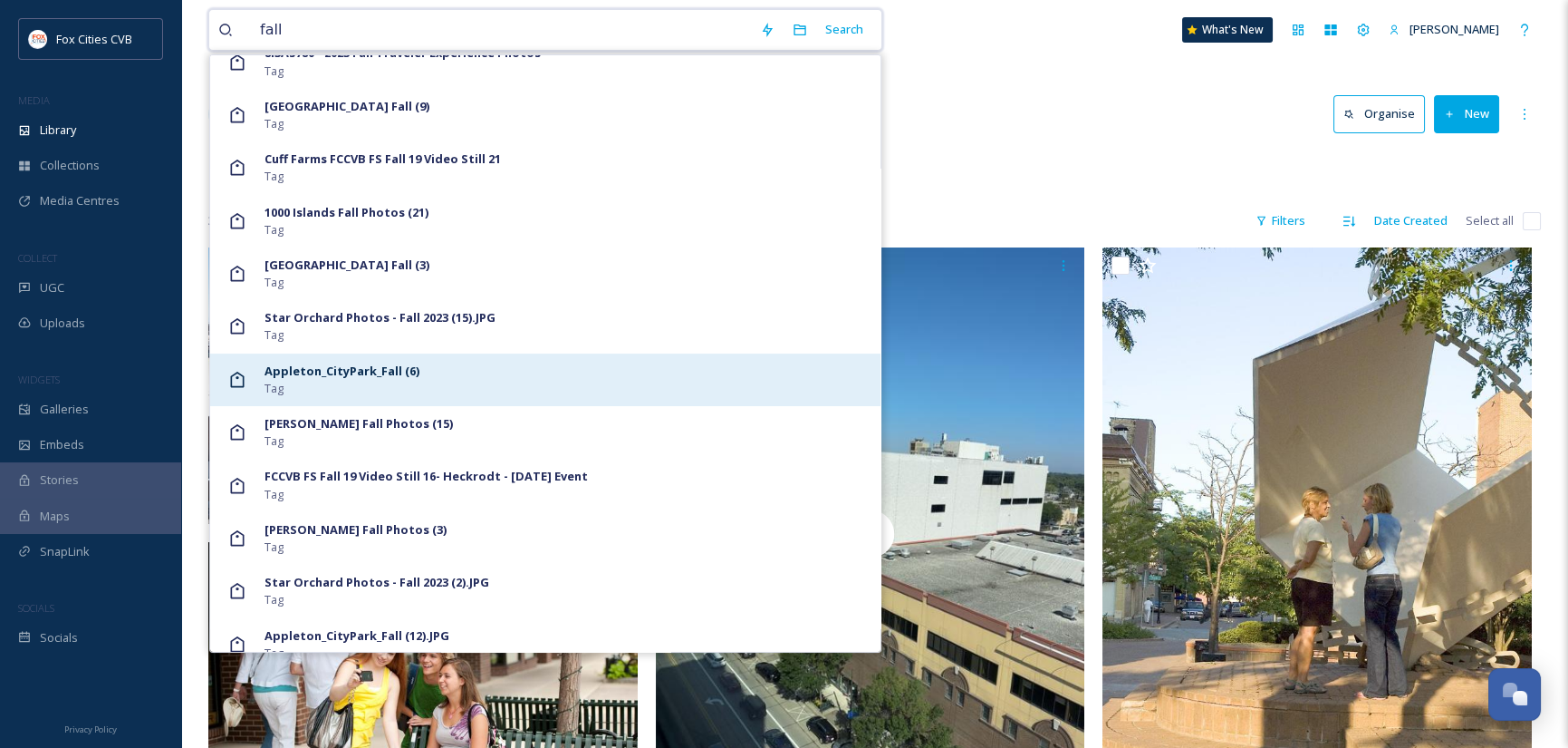
type input "fall"
click at [358, 374] on strong "Appleton_CityPark_Fall (6)" at bounding box center [342, 371] width 154 height 16
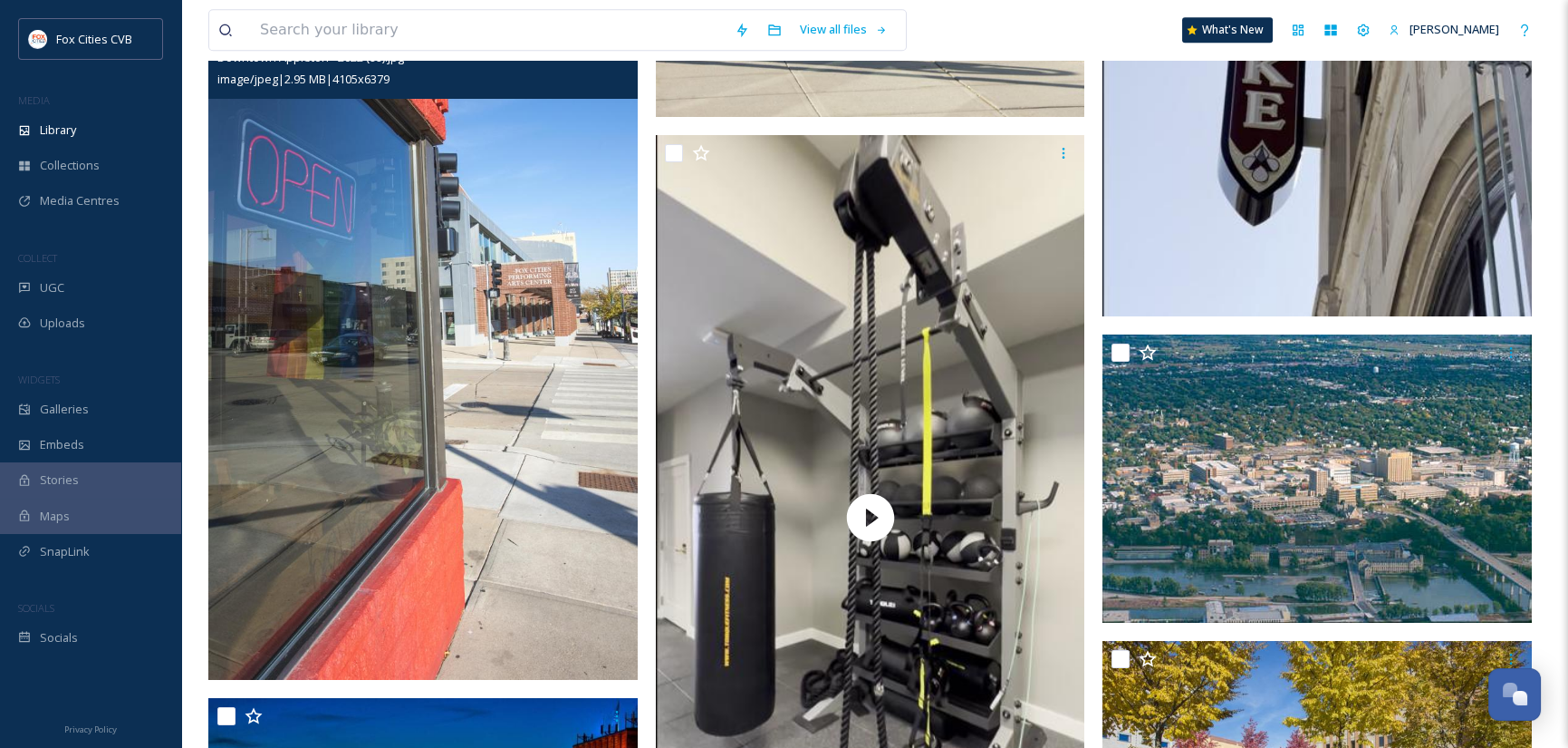
scroll to position [5799, 0]
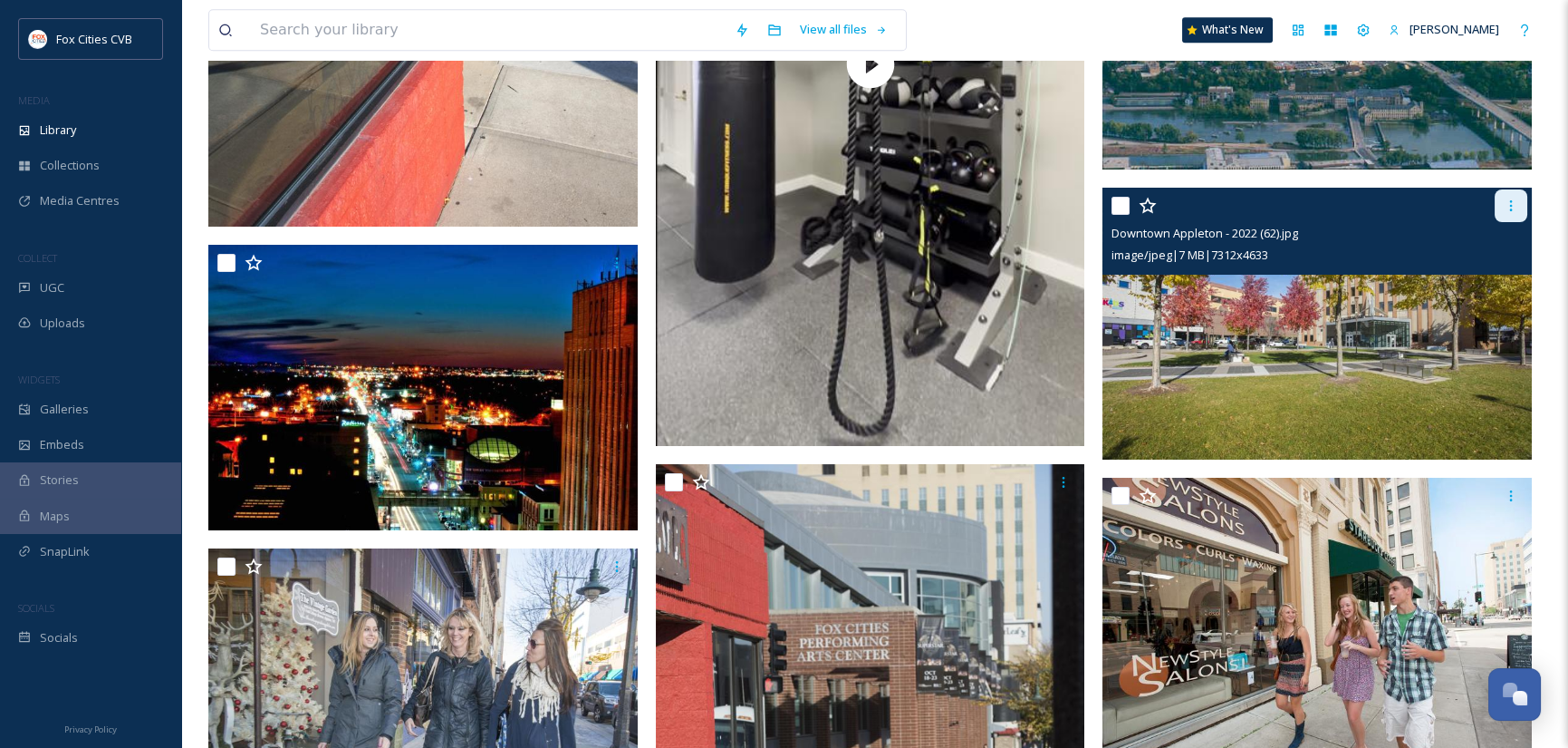
click at [1512, 207] on icon at bounding box center [1511, 205] width 15 height 15
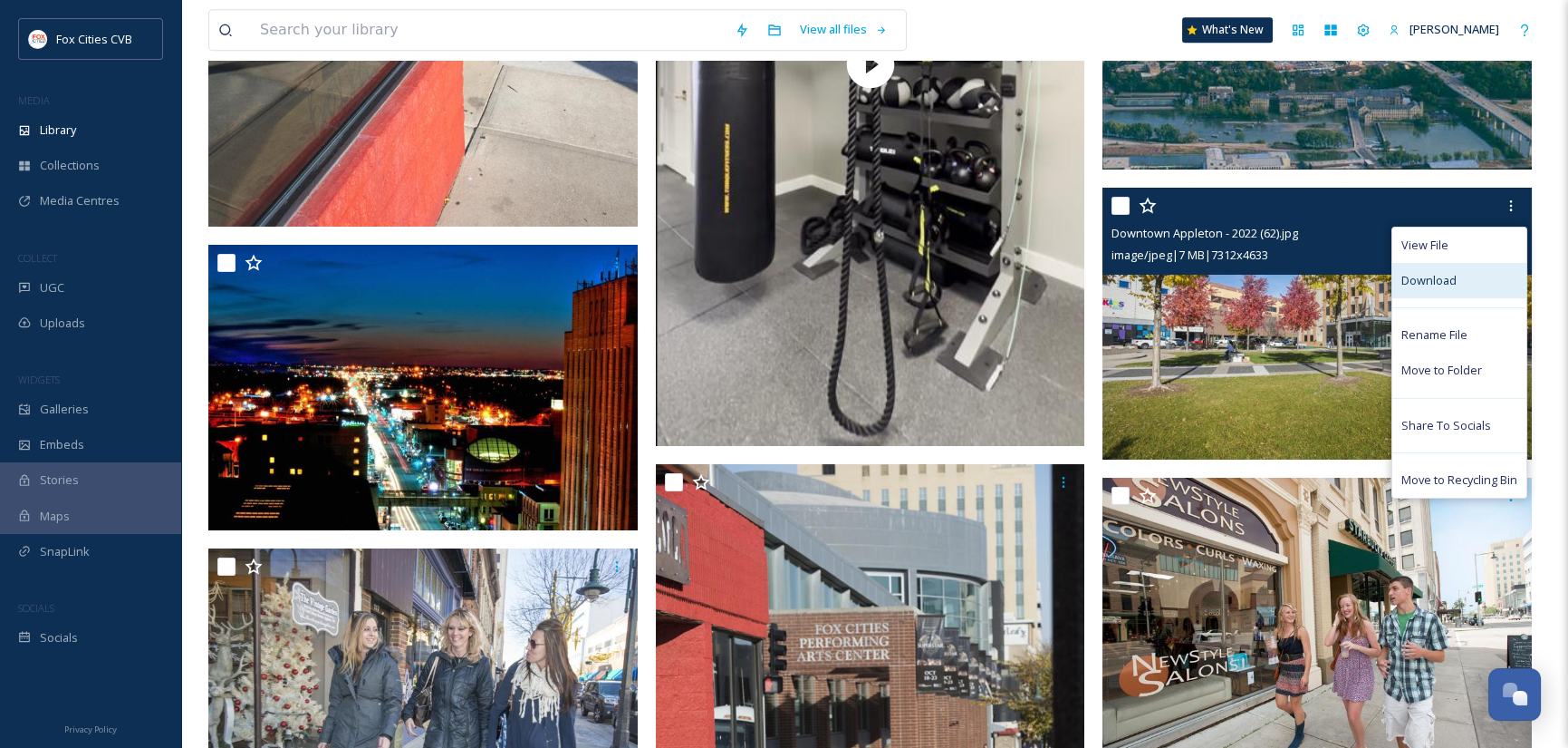
click at [1455, 275] on div "Download" at bounding box center [1459, 280] width 134 height 35
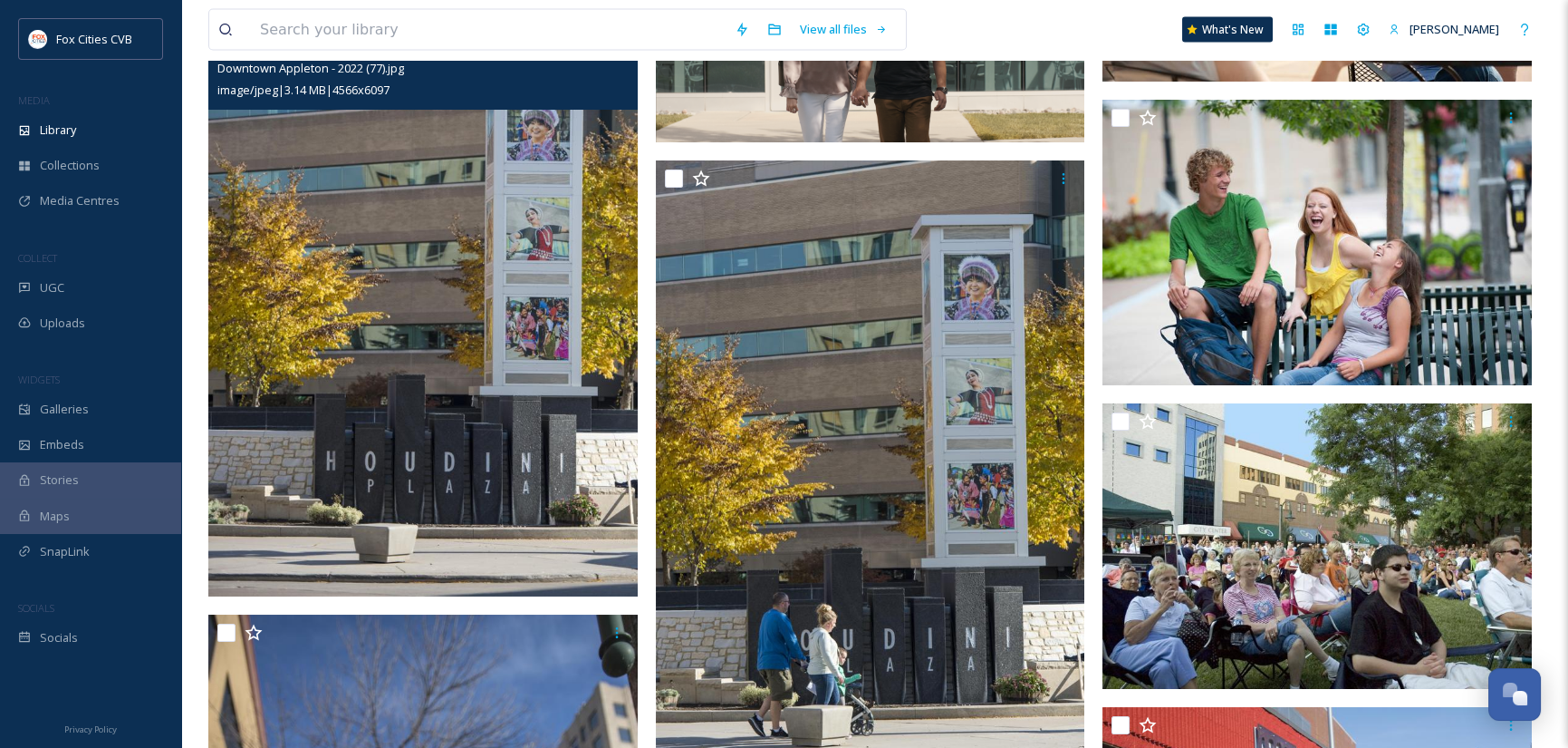
scroll to position [9424, 0]
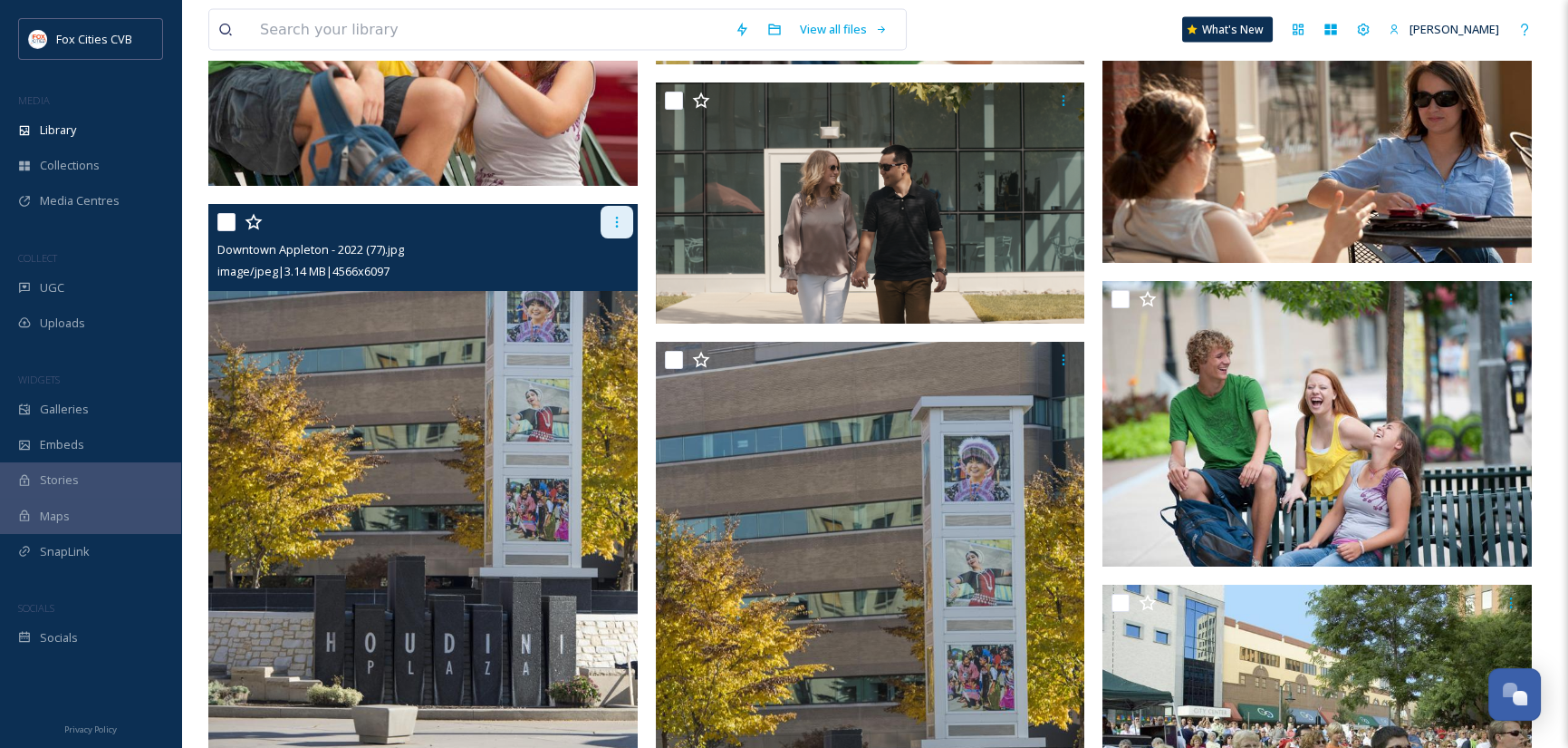
click at [625, 224] on div at bounding box center [617, 222] width 33 height 33
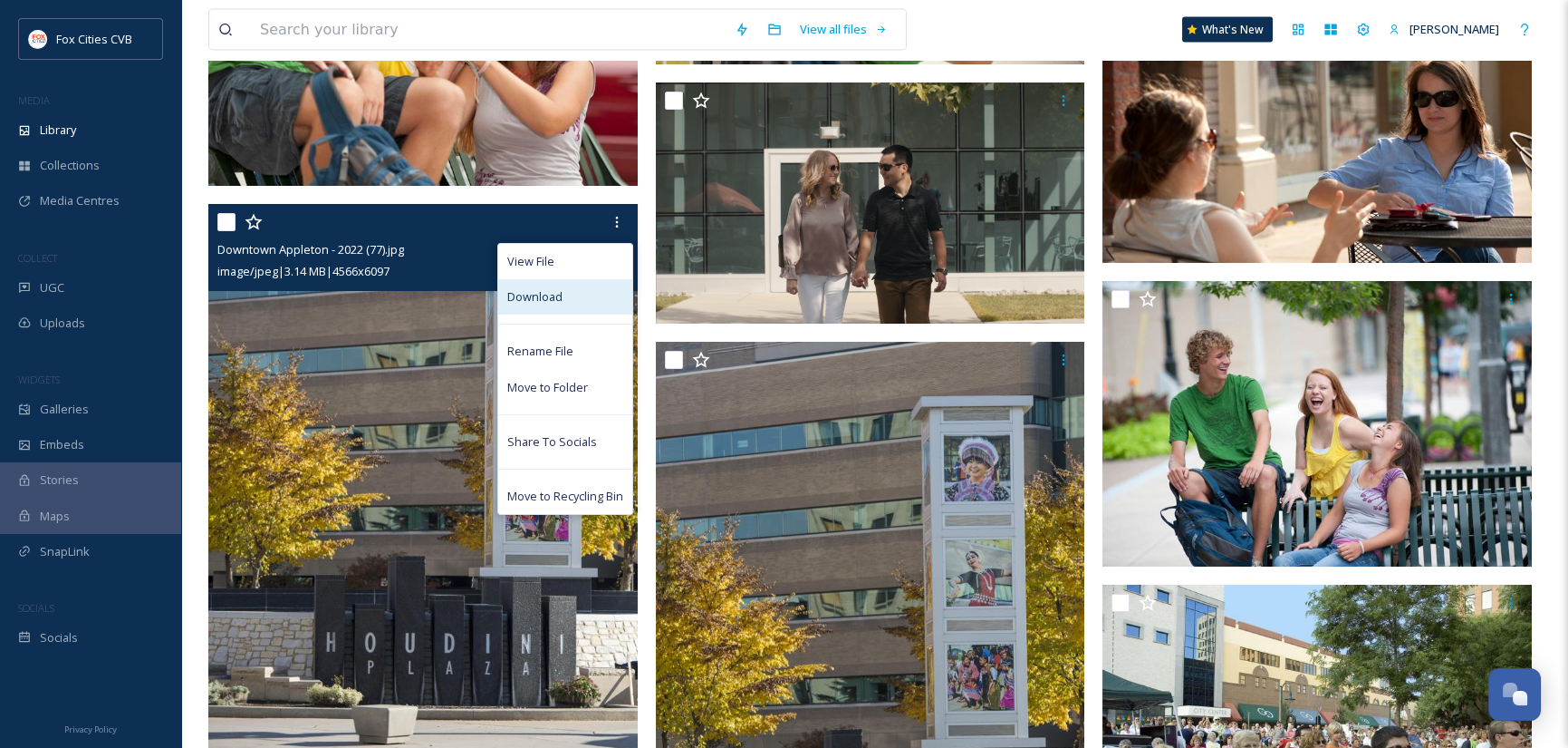
click at [561, 294] on div "Download" at bounding box center [565, 296] width 134 height 35
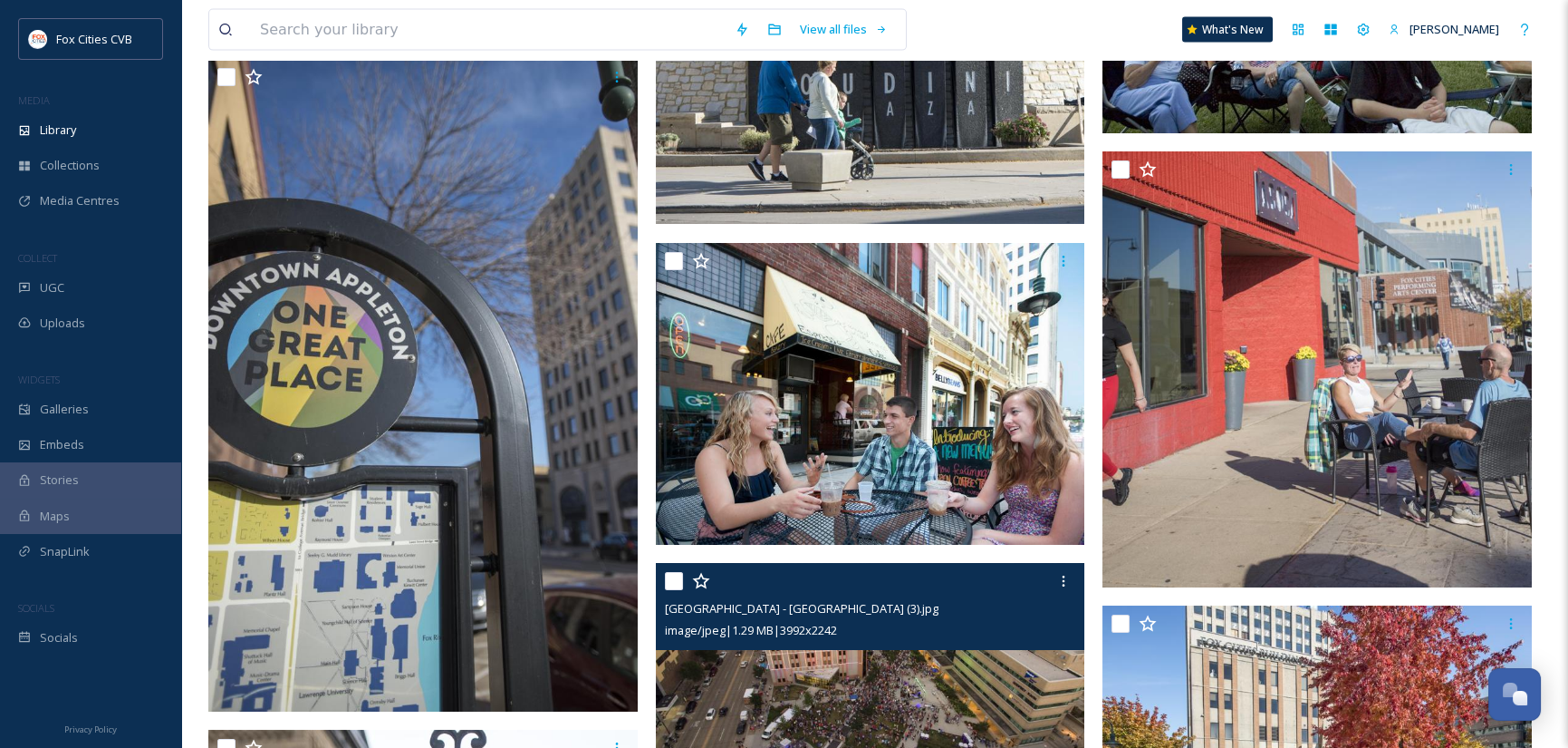
scroll to position [10421, 0]
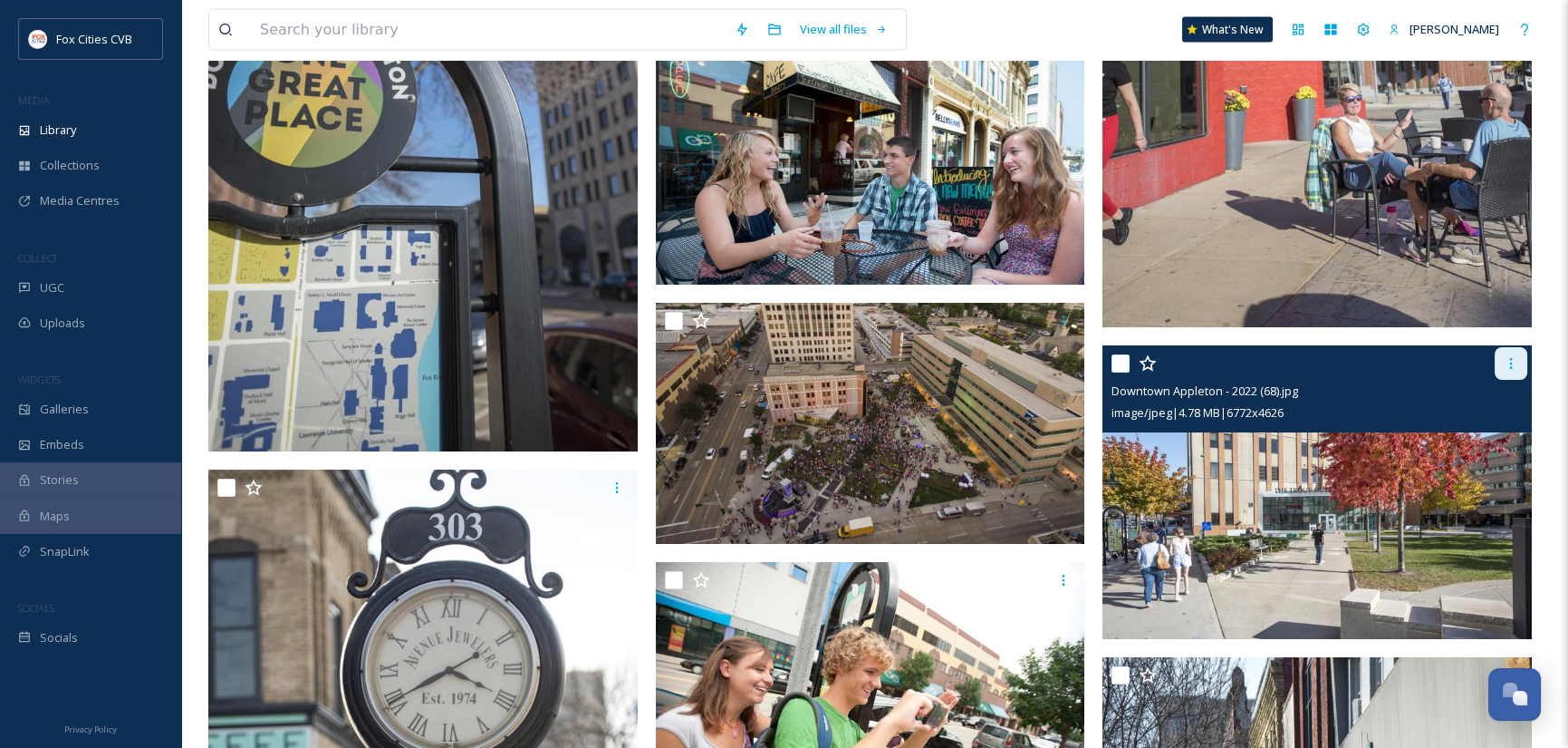
click at [1513, 362] on icon at bounding box center [1511, 364] width 15 height 15
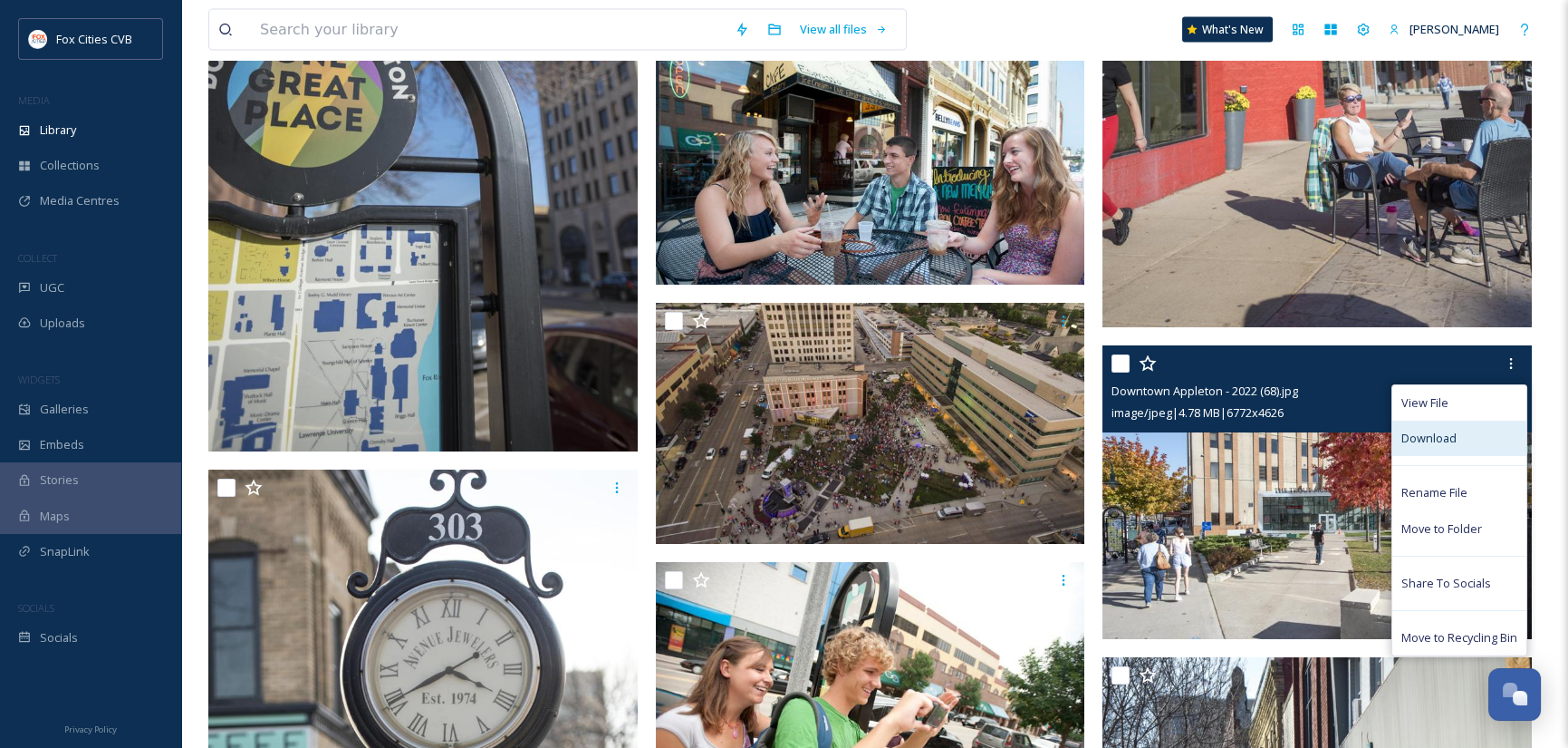
click at [1441, 438] on span "Download" at bounding box center [1428, 438] width 55 height 17
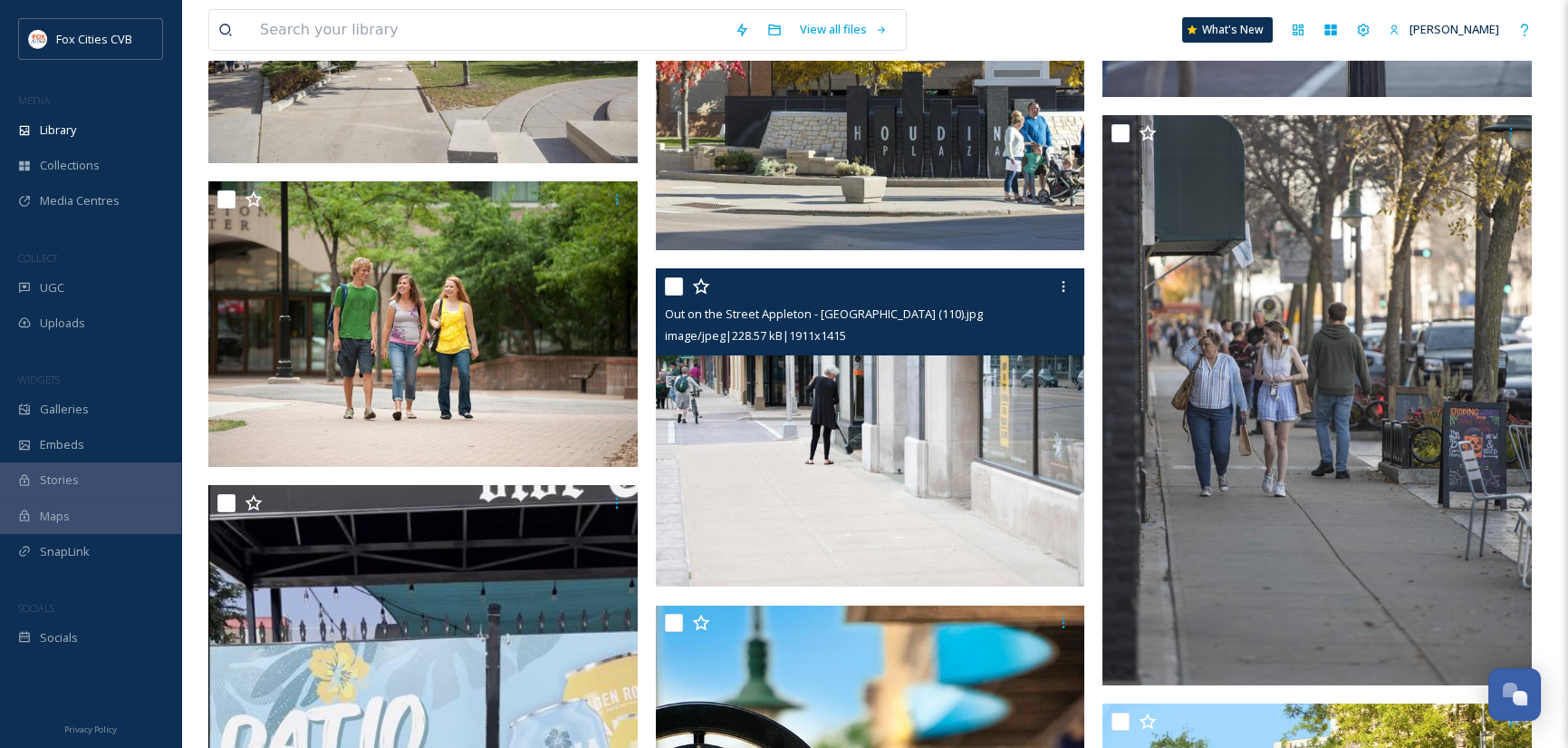
scroll to position [16130, 0]
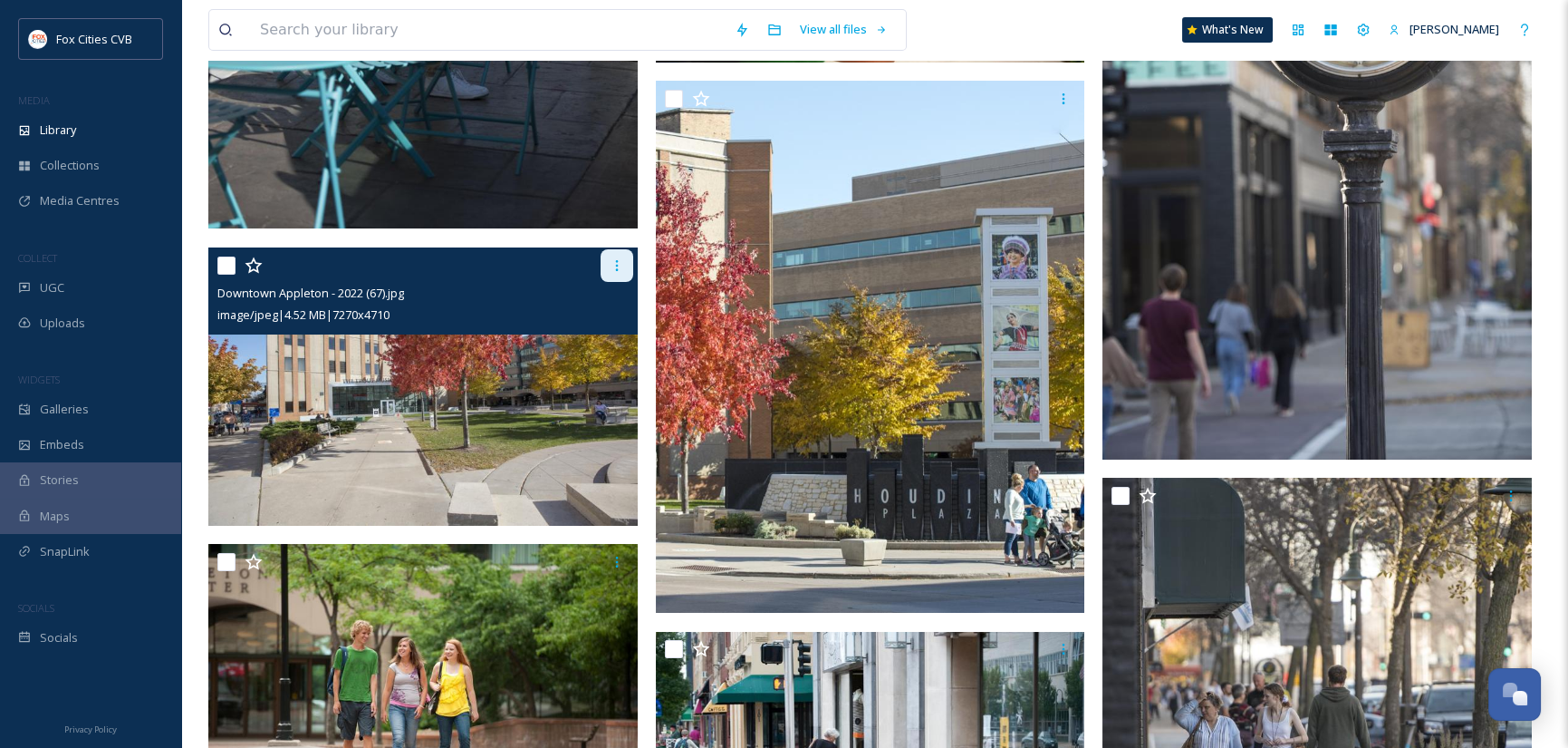
click at [617, 273] on div at bounding box center [617, 265] width 33 height 33
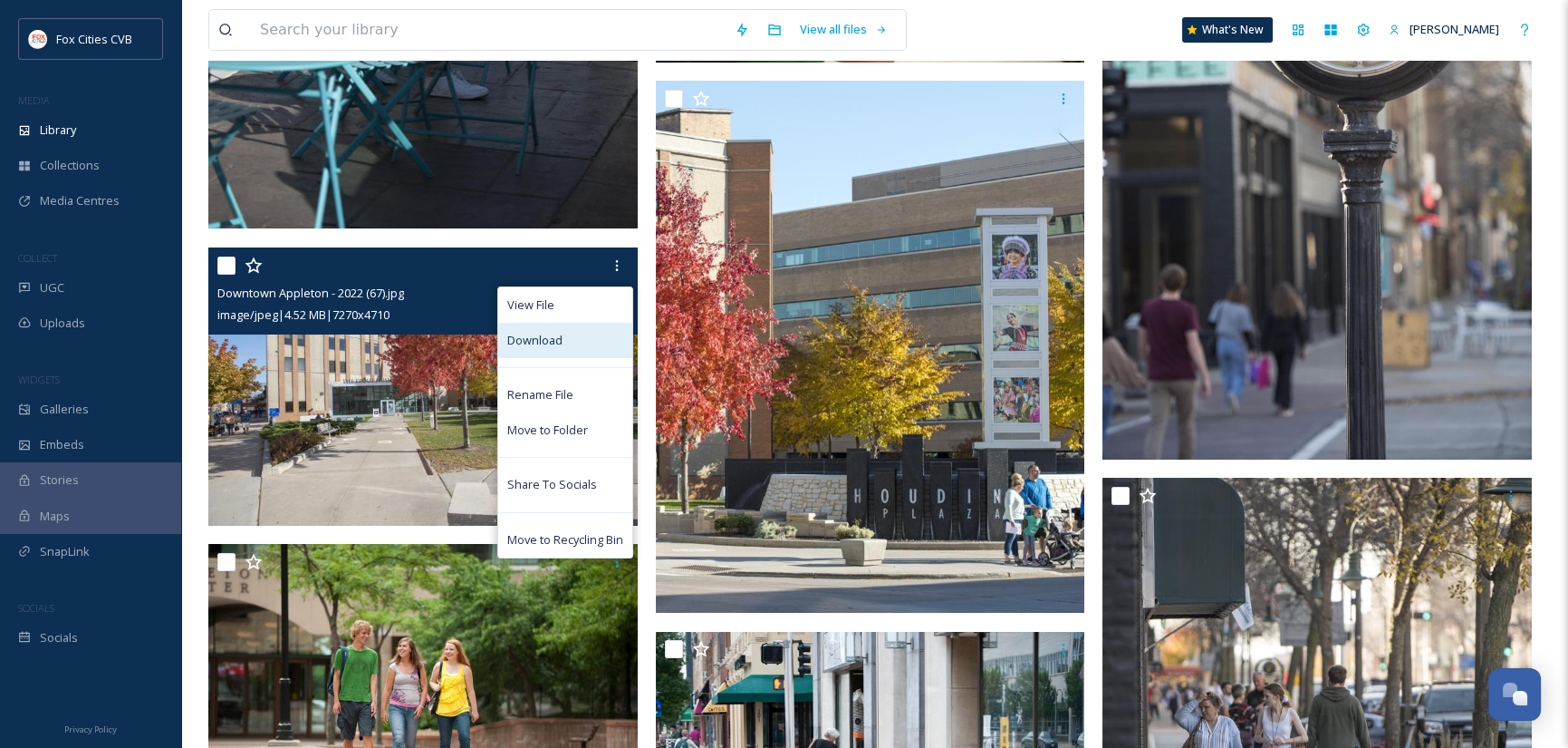
click at [578, 334] on div "Download" at bounding box center [565, 340] width 134 height 35
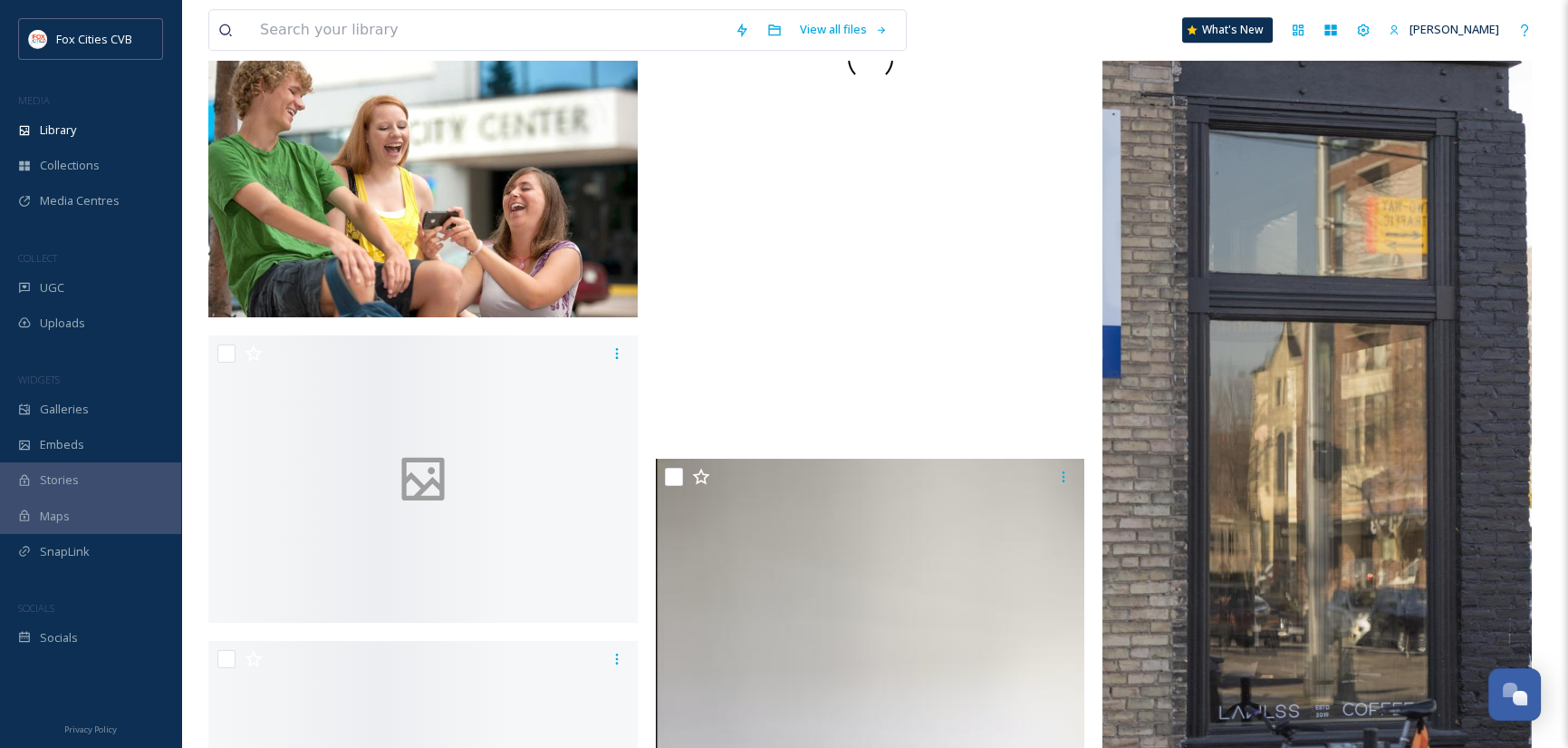
scroll to position [23017, 0]
